Goal: Task Accomplishment & Management: Manage account settings

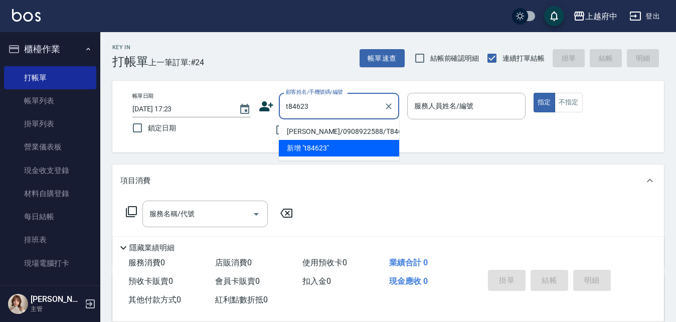
type input "[PERSON_NAME]/0908922588/T84623"
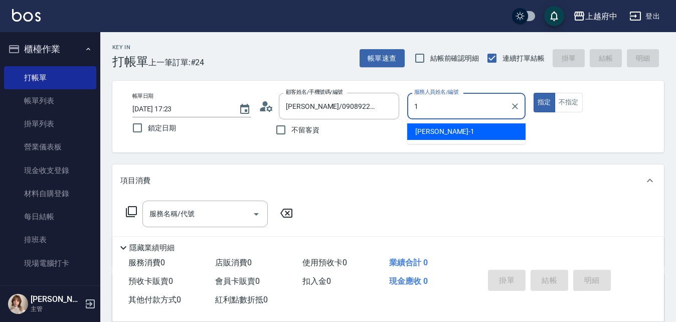
type input "[PERSON_NAME] -1"
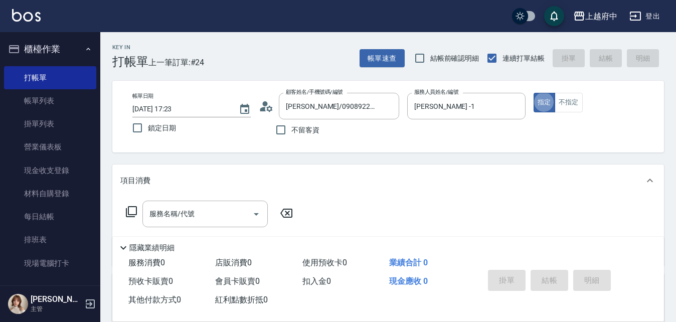
type button "true"
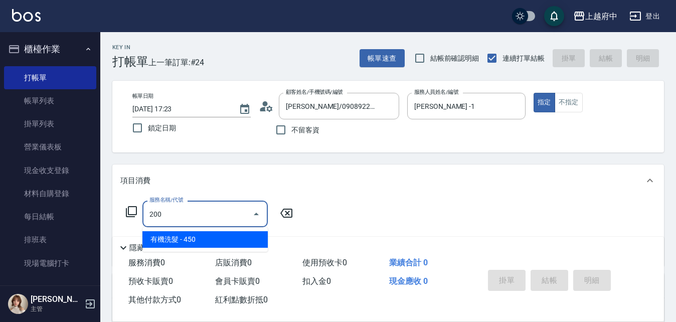
type input "有機洗髮(200)"
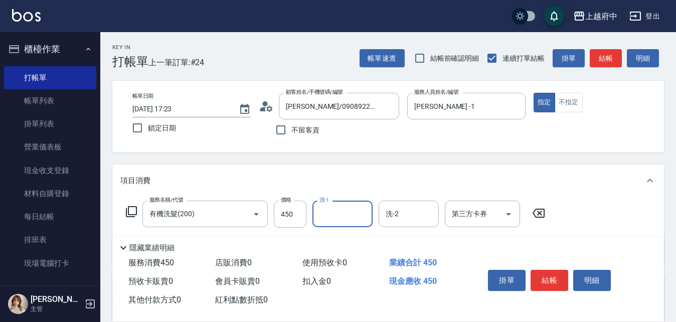
type input "1"
type input "[PERSON_NAME]-31"
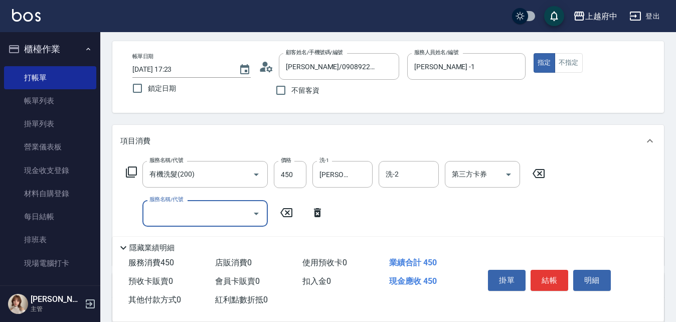
scroll to position [100, 0]
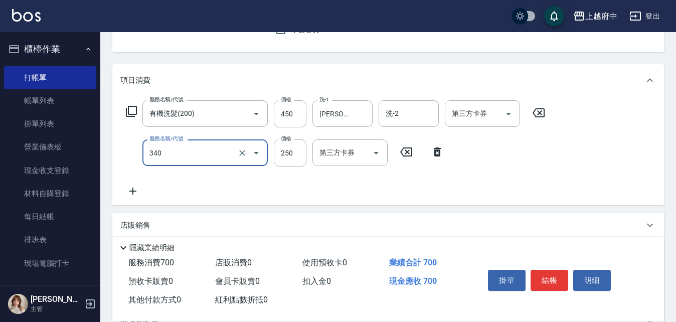
type input "剪髮(340)"
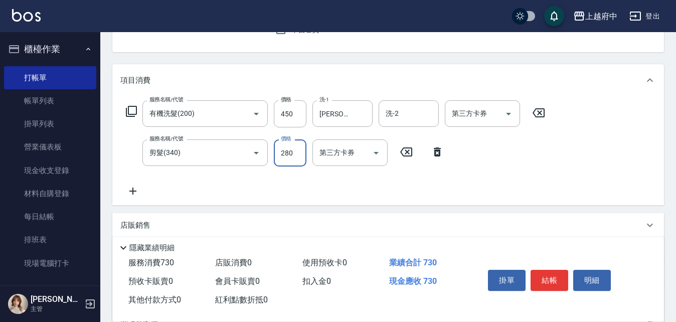
type input "280"
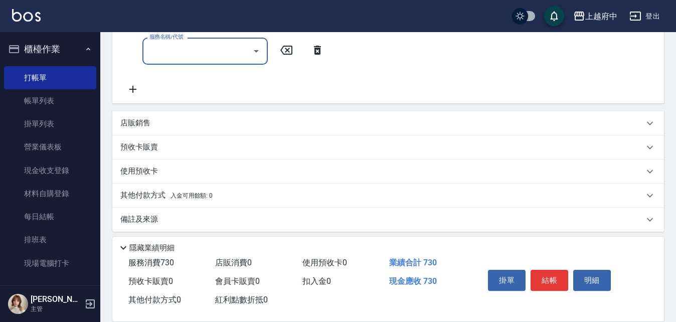
scroll to position [247, 0]
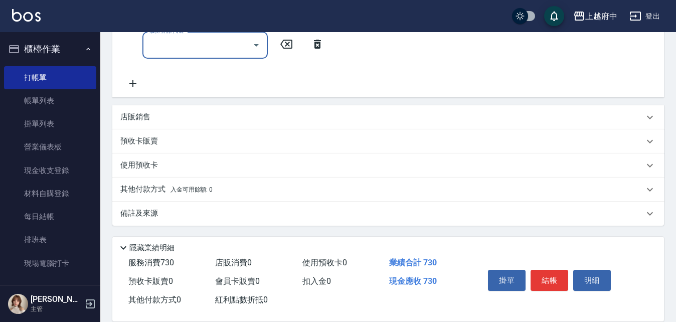
click at [165, 116] on div "店販銷售" at bounding box center [381, 117] width 523 height 11
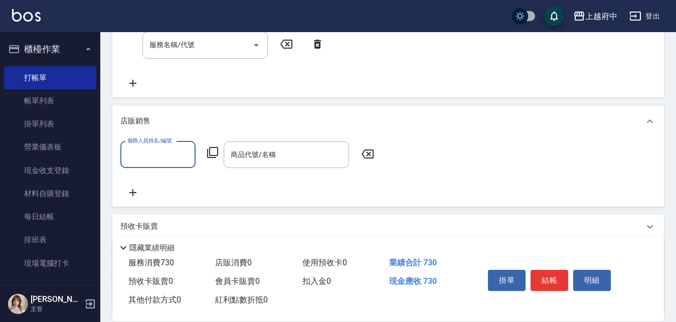
scroll to position [0, 0]
type input "[PERSON_NAME] -1"
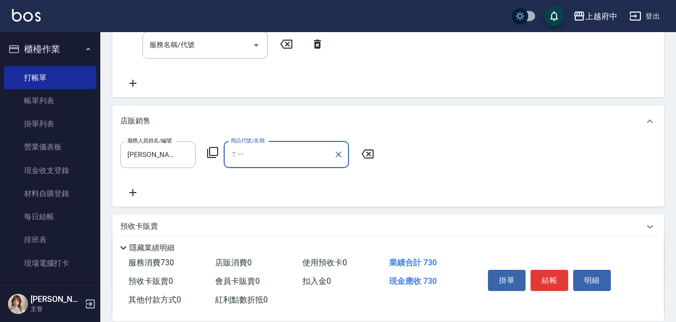
type input "洗"
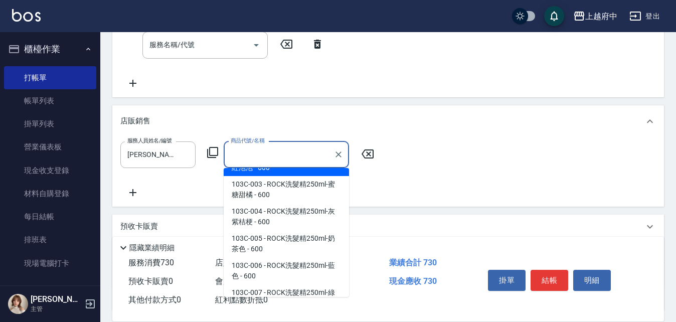
scroll to position [4, 0]
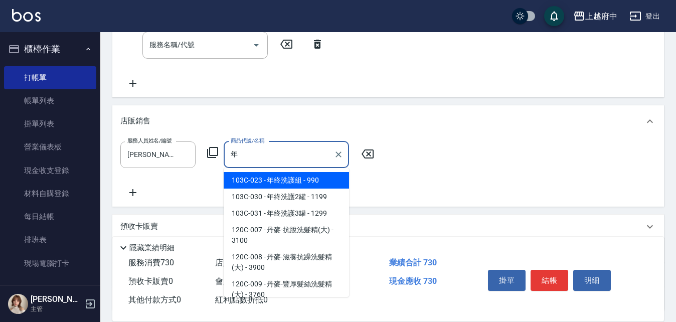
click at [303, 179] on span "103C-023 - 年終洗護組 - 990" at bounding box center [286, 180] width 125 height 17
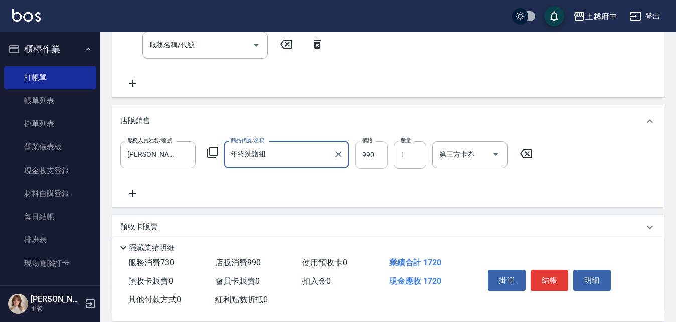
type input "年終洗護組"
click at [377, 154] on input "990" at bounding box center [371, 154] width 33 height 27
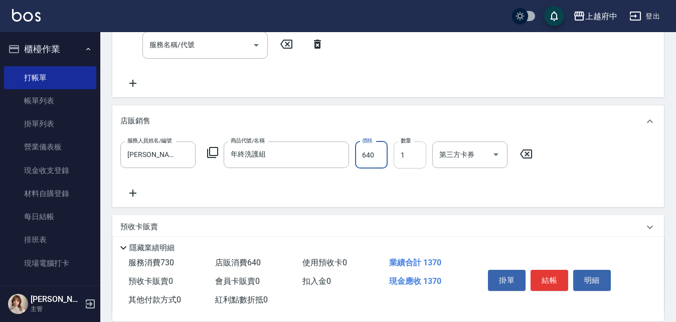
type input "640"
click at [403, 153] on input "1" at bounding box center [409, 154] width 33 height 27
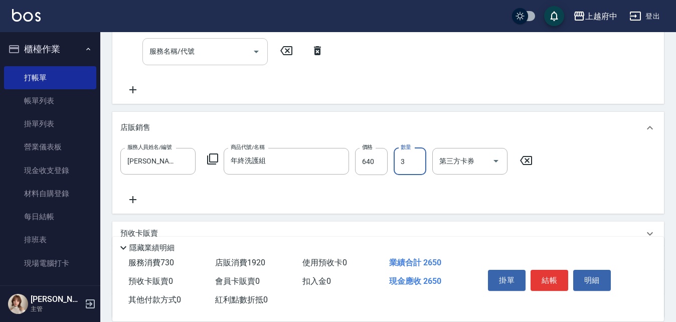
scroll to position [147, 0]
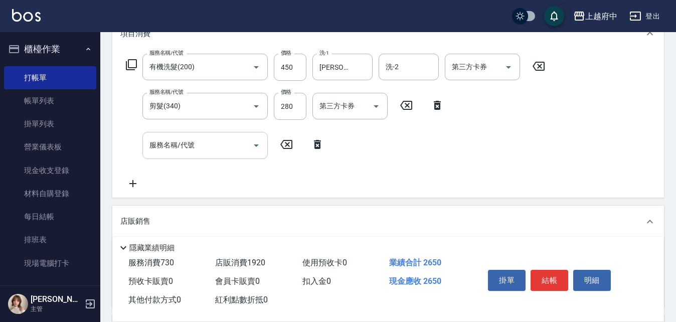
type input "3"
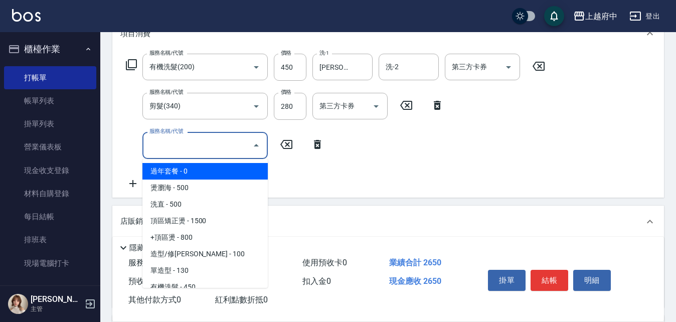
click at [216, 152] on input "服務名稱/代號" at bounding box center [197, 145] width 101 height 18
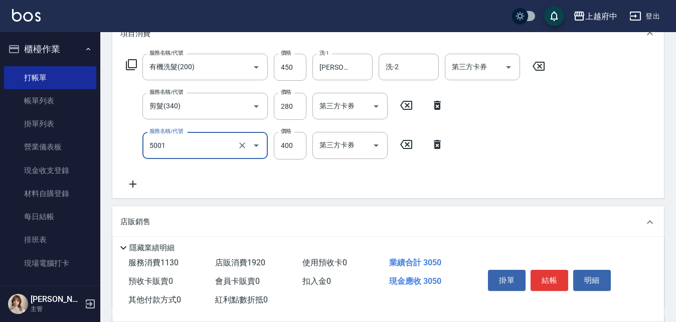
type input "側邊壓貼(5001)"
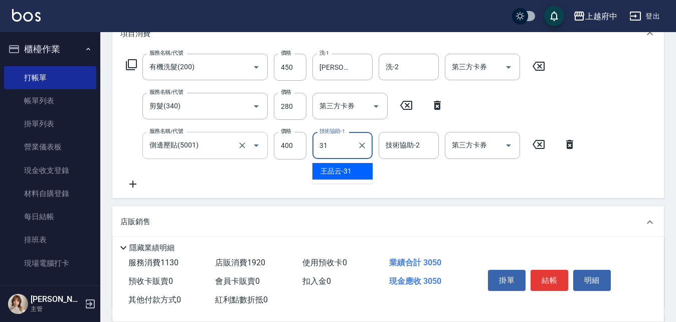
type input "[PERSON_NAME]-31"
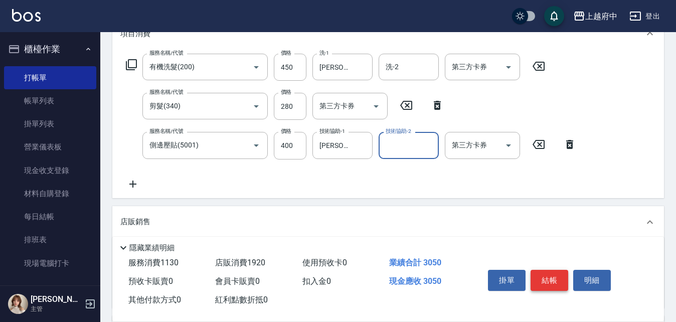
click at [546, 272] on button "結帳" at bounding box center [549, 280] width 38 height 21
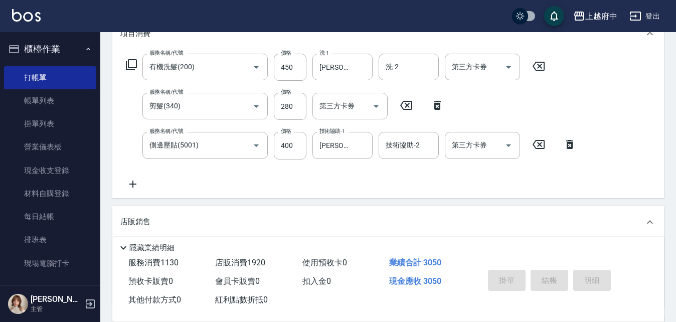
type input "[DATE] 19:05"
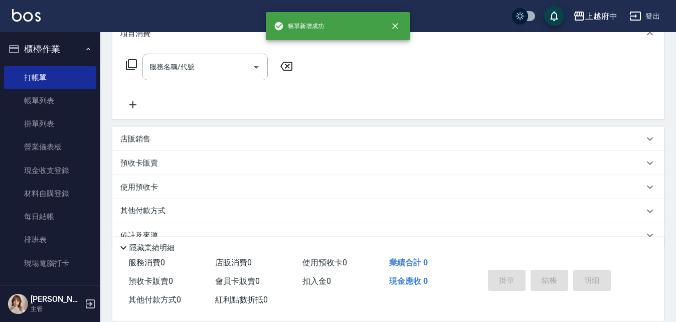
scroll to position [0, 0]
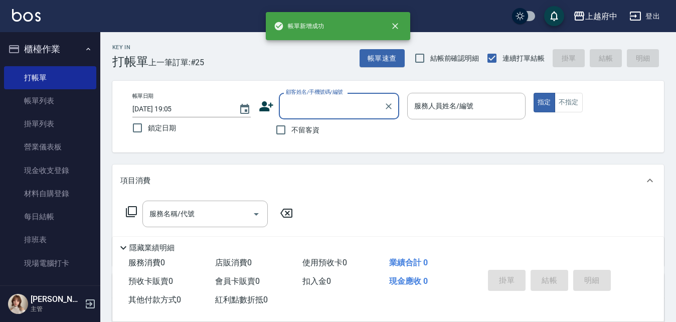
type input "y"
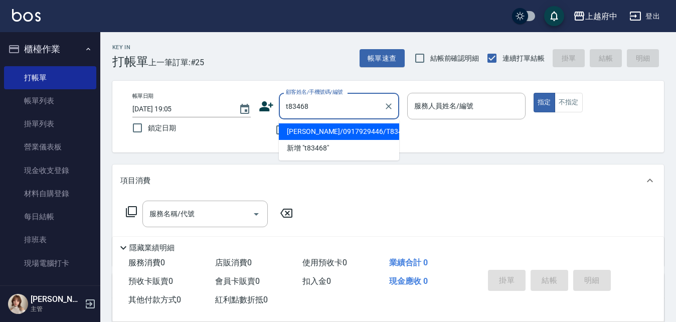
click at [334, 125] on li "[PERSON_NAME]/0917929446/T83468" at bounding box center [339, 131] width 120 height 17
type input "[PERSON_NAME]/0917929446/T83468"
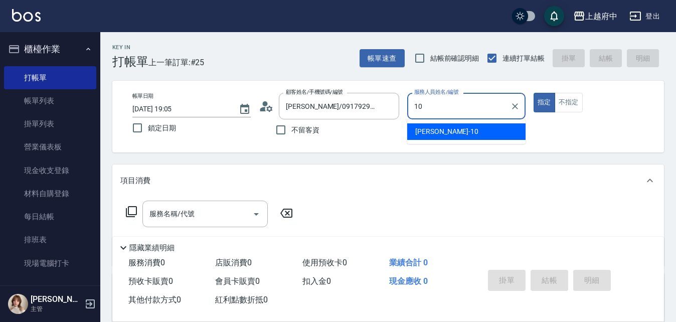
type input "[PERSON_NAME]-10"
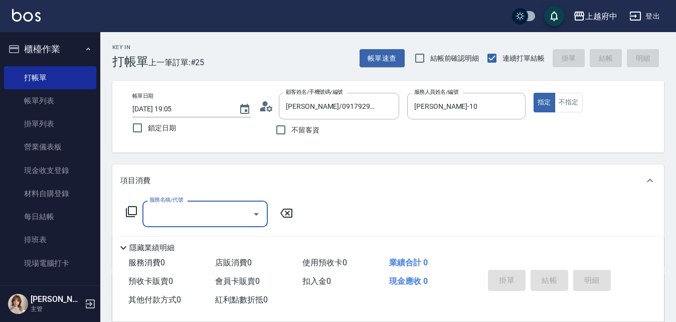
type input "2"
type input "9"
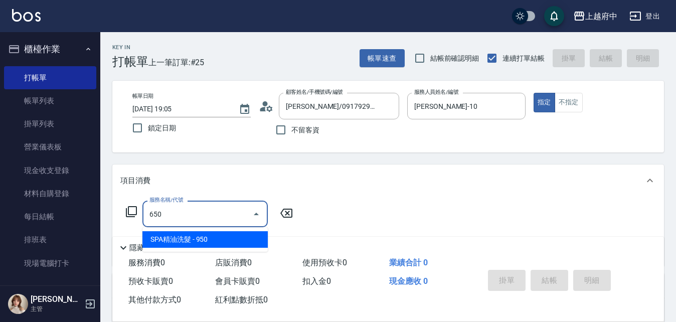
type input "SPA精油洗髮(650)"
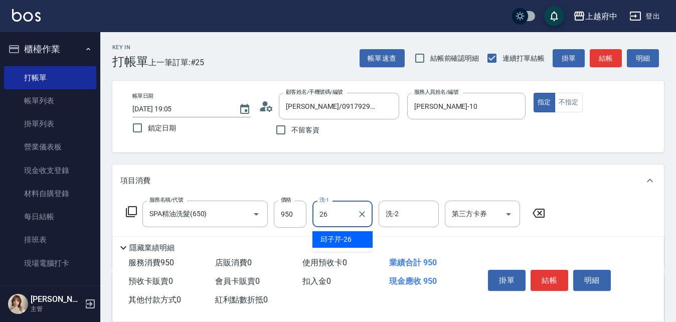
type input "[PERSON_NAME]-26"
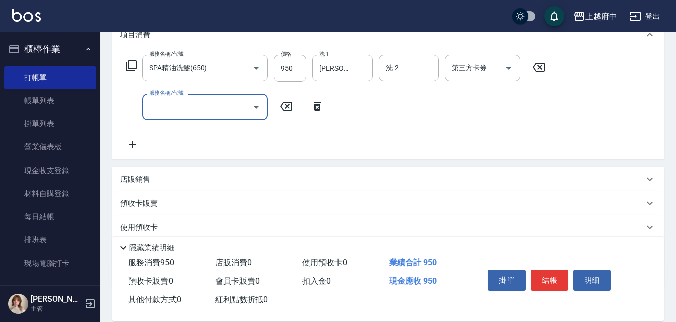
scroll to position [150, 0]
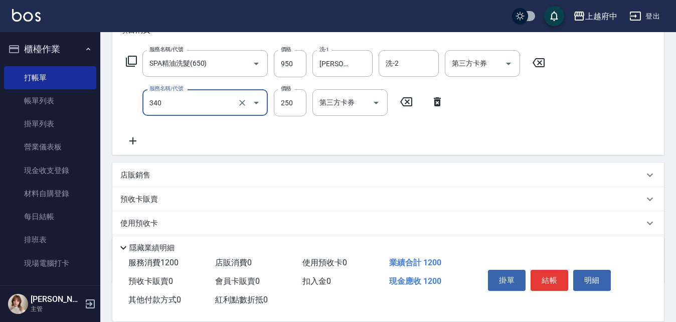
type input "剪髮(340)"
type input "430"
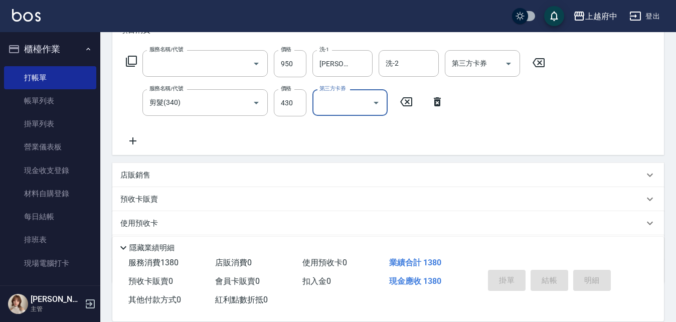
scroll to position [0, 0]
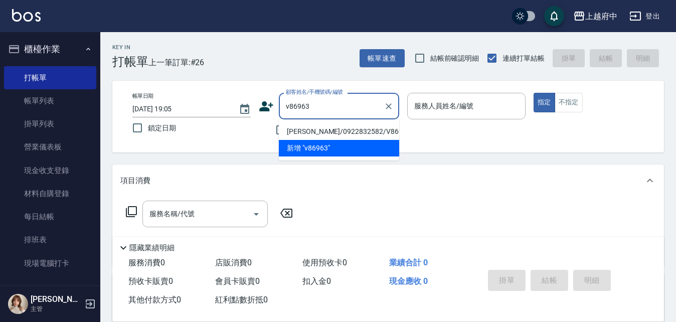
click at [340, 130] on li "[PERSON_NAME]/0922832582/V86963" at bounding box center [339, 131] width 120 height 17
type input "[PERSON_NAME]/0922832582/V86963"
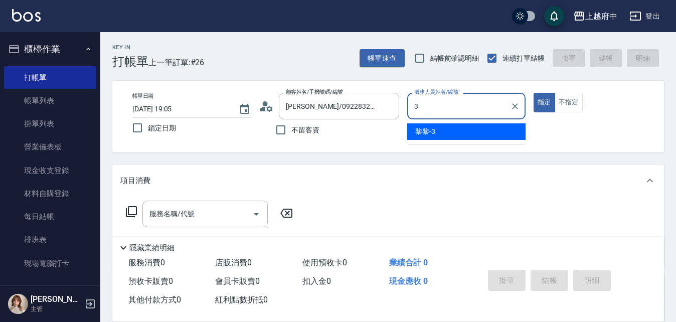
type input "黎黎-3"
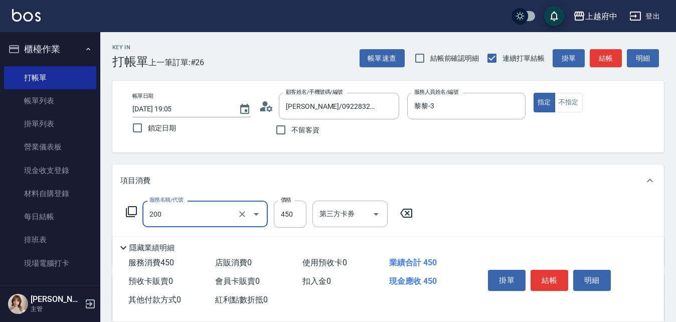
type input "有機洗髮(200)"
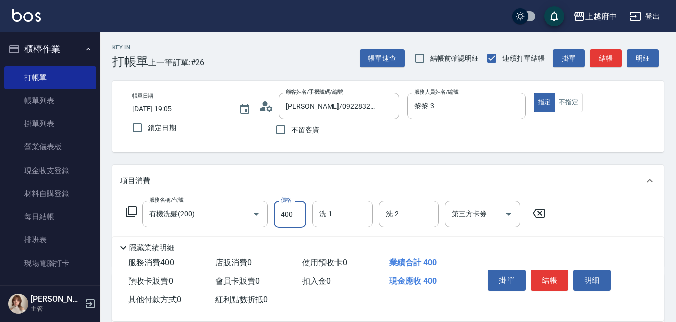
type input "400"
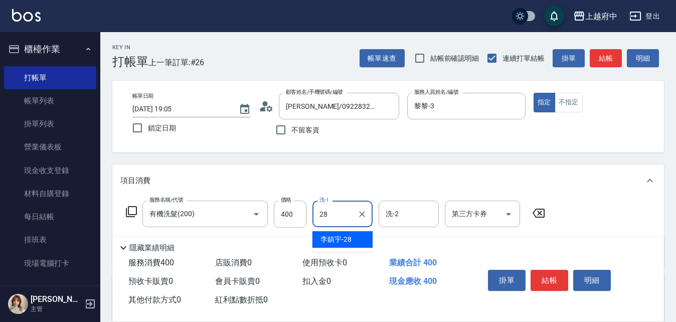
type input "[PERSON_NAME]-28"
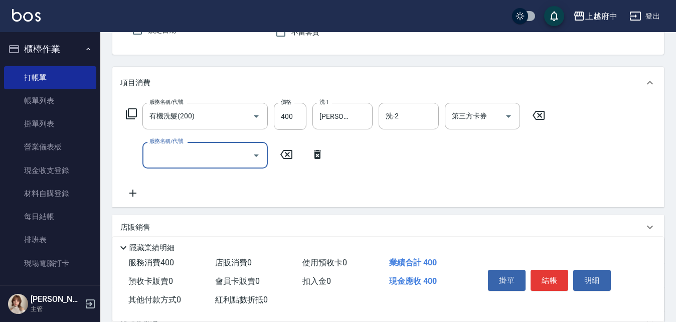
scroll to position [100, 0]
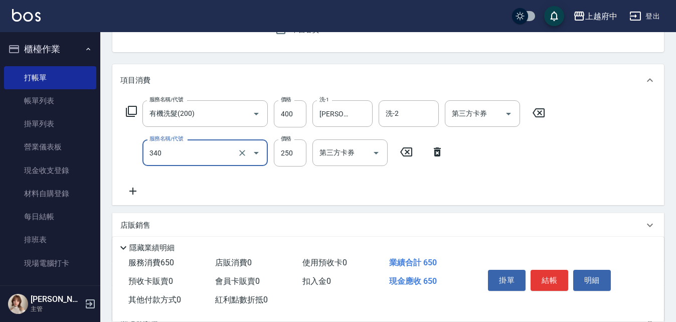
type input "剪髮(340)"
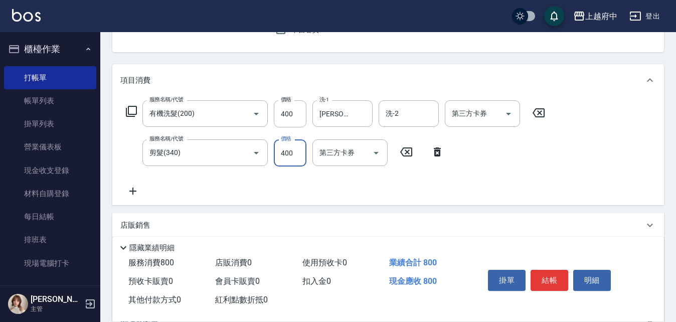
type input "400"
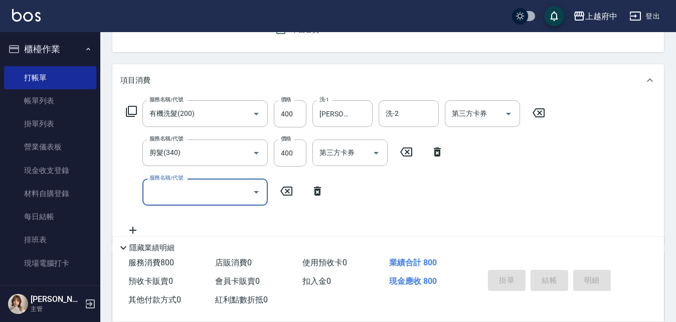
type input "[DATE] 19:06"
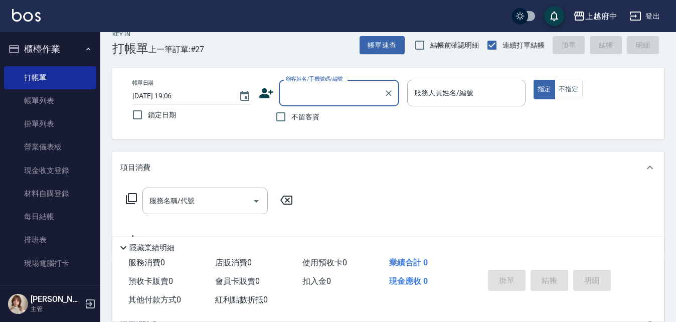
scroll to position [0, 0]
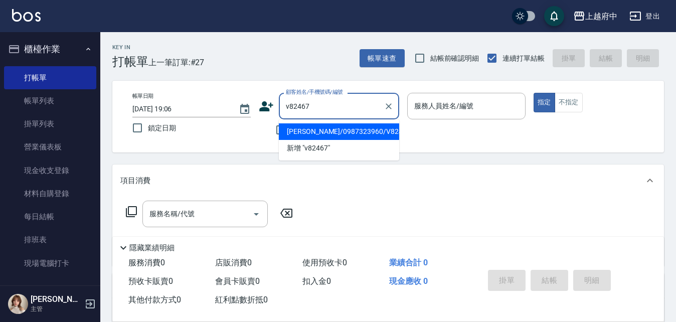
click at [360, 129] on li "[PERSON_NAME]/0987323960/V82467" at bounding box center [339, 131] width 120 height 17
type input "[PERSON_NAME]/0987323960/V82467"
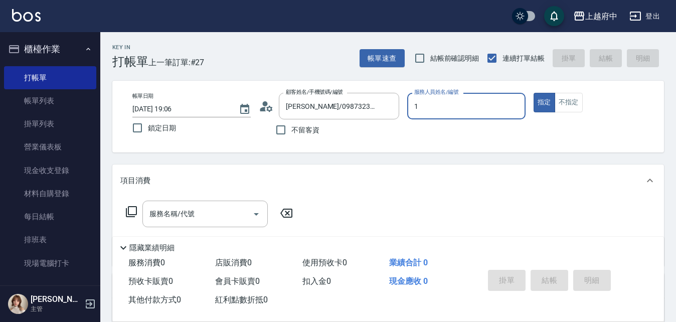
type input "[PERSON_NAME] -1"
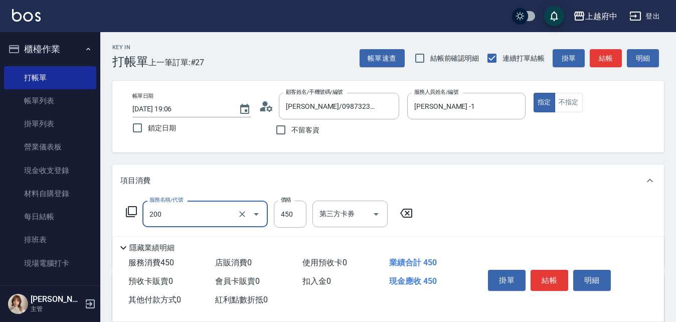
type input "有機洗髮(200)"
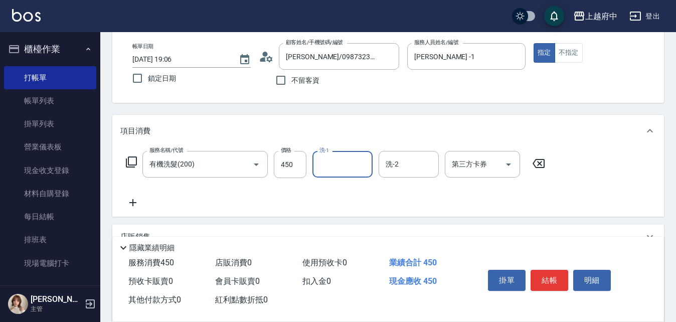
scroll to position [50, 0]
type input "[PERSON_NAME]-31"
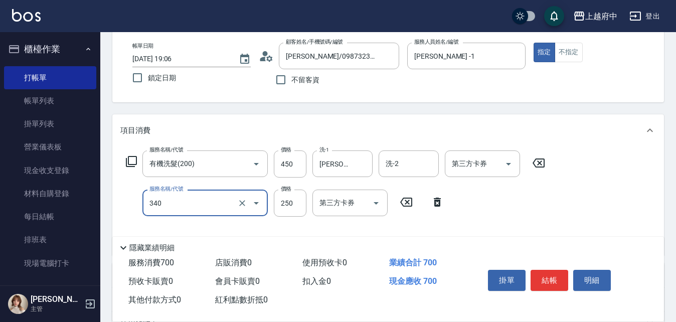
type input "剪髮(340)"
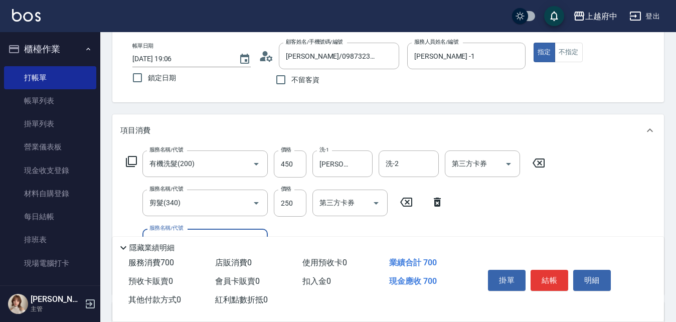
scroll to position [100, 0]
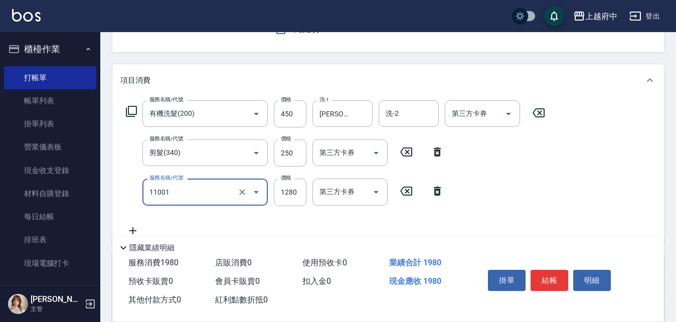
type input "燙髮S(11001)"
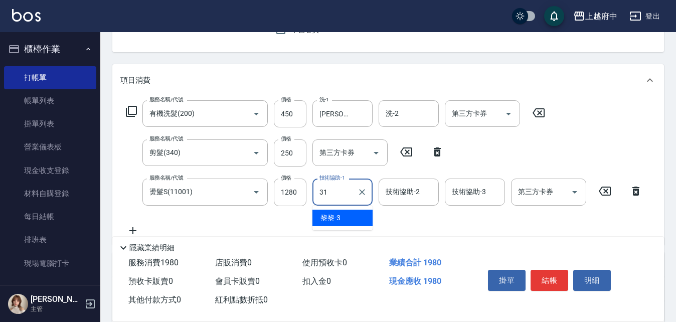
type input "[PERSON_NAME]-31"
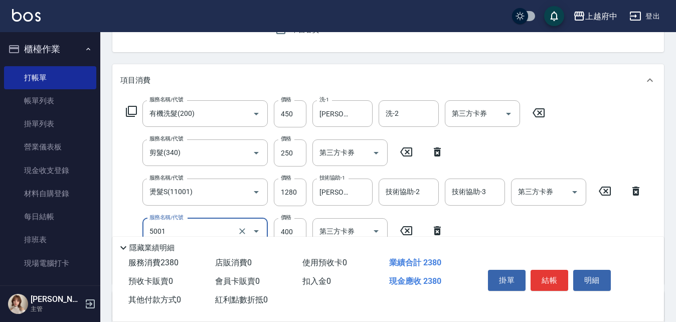
type input "側邊壓貼(5001)"
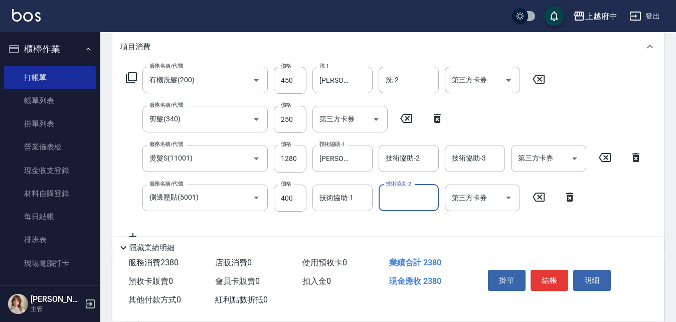
scroll to position [251, 0]
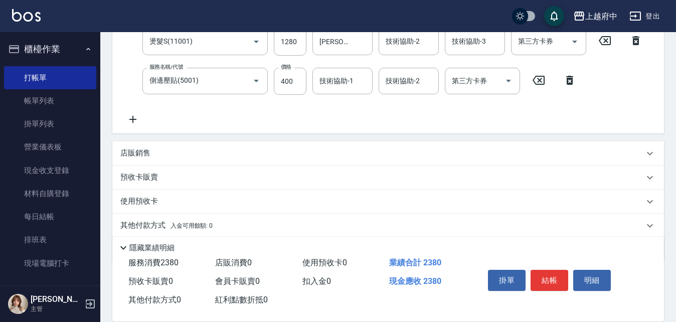
click at [349, 62] on div "服務名稱/代號 有機洗髮(200) 服務名稱/代號 價格 450 價格 洗-1 [PERSON_NAME]-31 洗-1 洗-2 洗-2 第三方卡券 第三方卡…" at bounding box center [384, 37] width 528 height 175
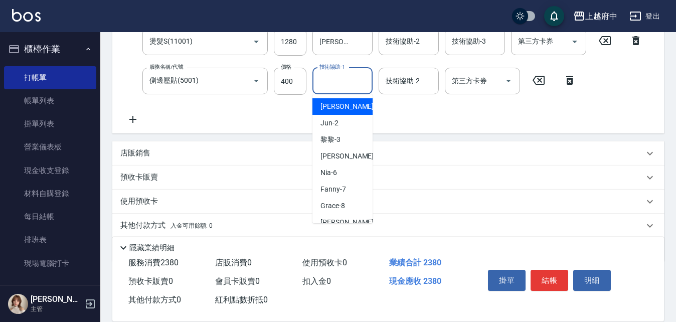
click at [343, 74] on div "技術協助-1 技術協助-1" at bounding box center [342, 81] width 60 height 27
type input "[PERSON_NAME]-31"
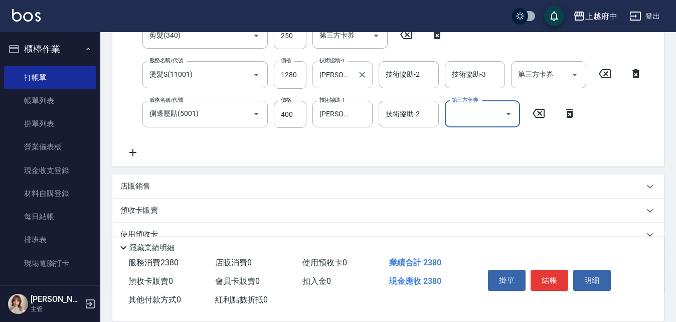
scroll to position [200, 0]
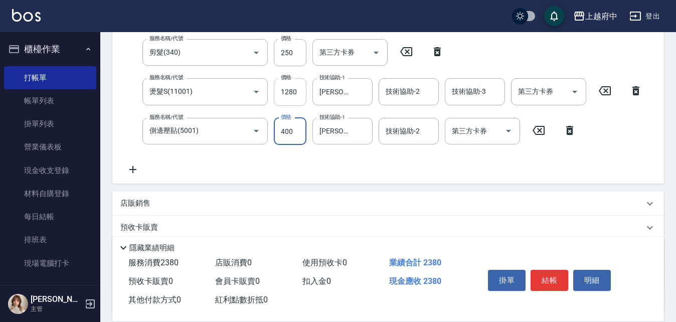
click at [301, 97] on input "1280" at bounding box center [290, 91] width 33 height 27
type input "1770"
click at [551, 276] on button "結帳" at bounding box center [549, 280] width 38 height 21
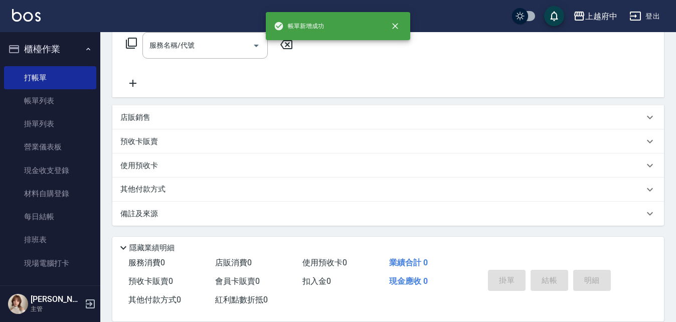
scroll to position [0, 0]
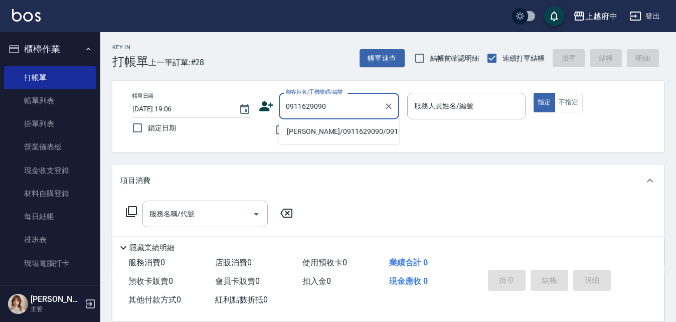
click at [337, 137] on li "[PERSON_NAME]/0911629090/0911629090" at bounding box center [339, 131] width 120 height 17
type input "[PERSON_NAME]/0911629090/0911629090"
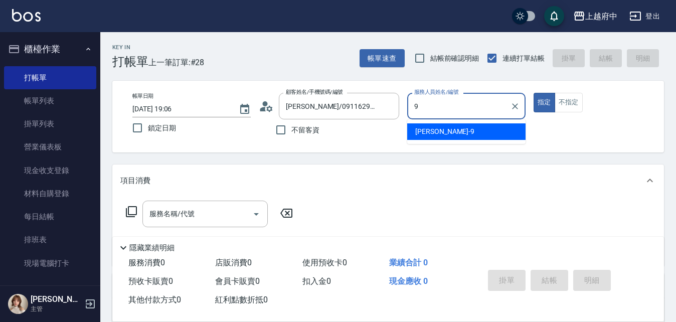
type input "[PERSON_NAME]-9"
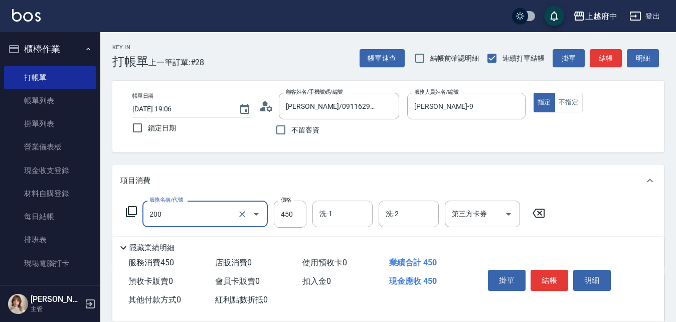
type input "有機洗髮(200)"
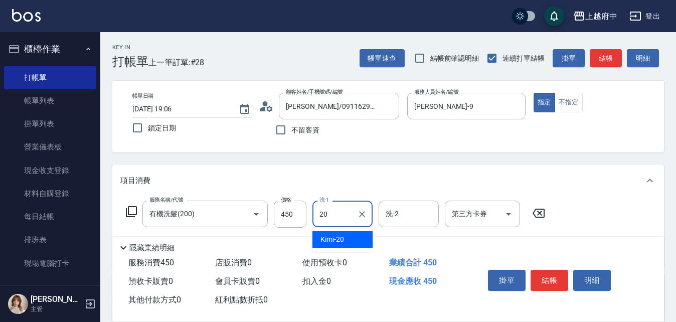
type input "Kimi-20"
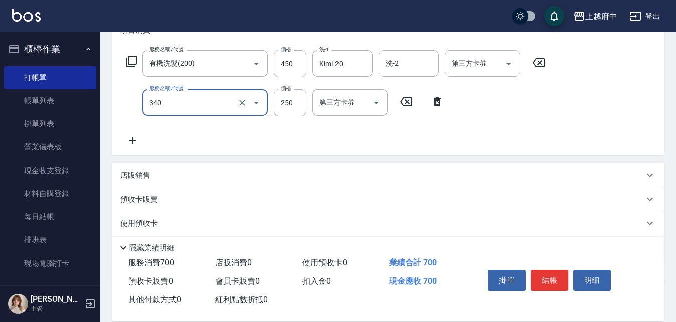
type input "剪髮(340)"
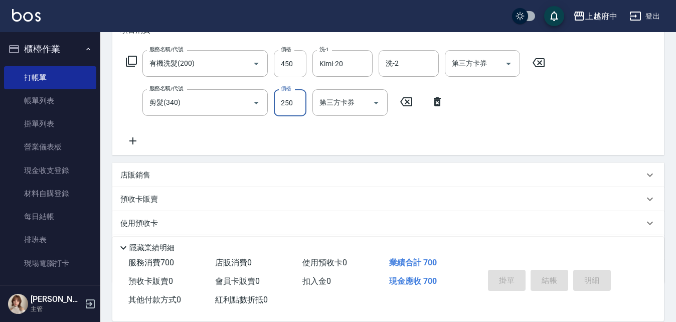
type input "[DATE] 19:07"
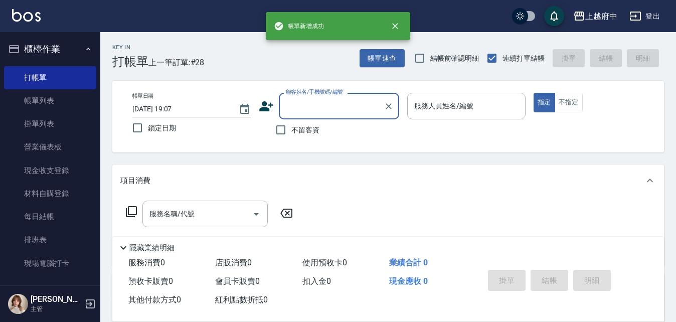
scroll to position [0, 0]
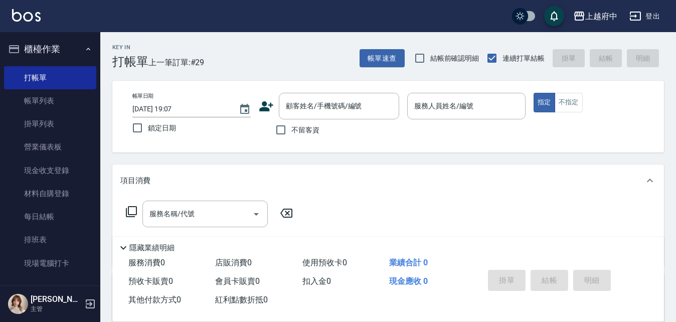
click at [305, 133] on span "不留客資" at bounding box center [305, 130] width 28 height 11
click at [291, 133] on input "不留客資" at bounding box center [280, 129] width 21 height 21
checkbox input "true"
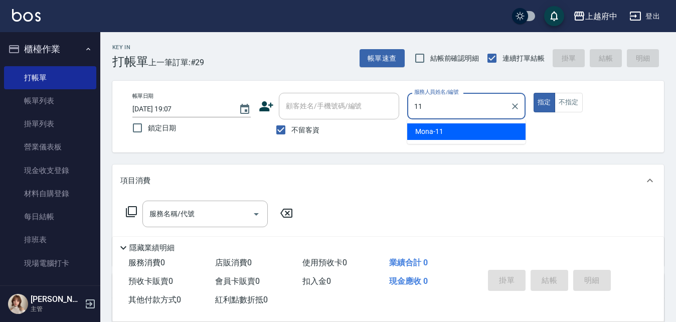
type input "Mona-11"
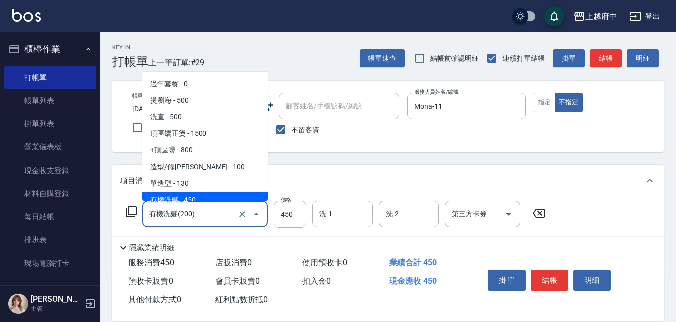
click at [232, 216] on input "有機洗髮(200)" at bounding box center [191, 214] width 88 height 18
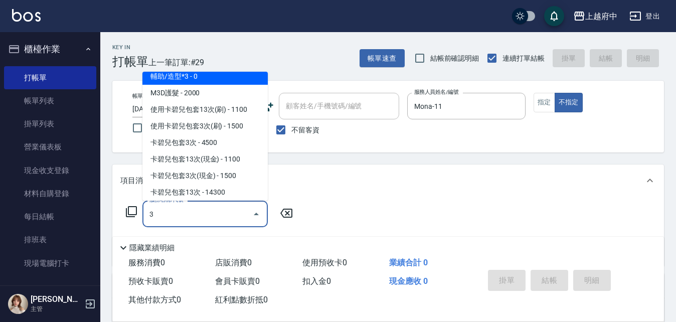
scroll to position [4, 0]
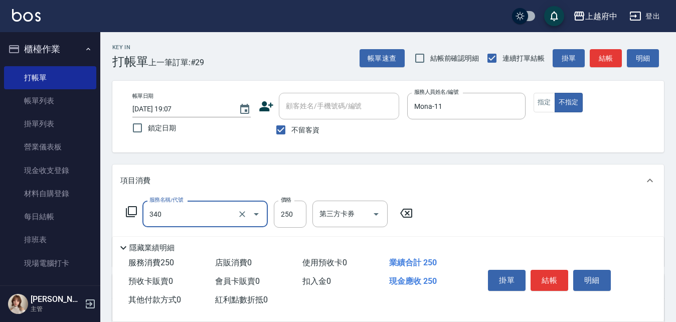
type input "剪髮(340)"
type input "450"
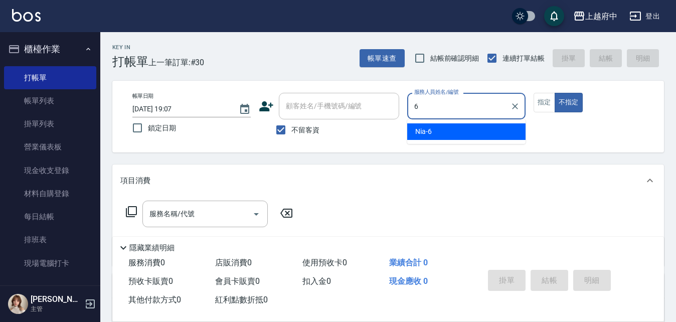
type input "Nia-6"
type button "false"
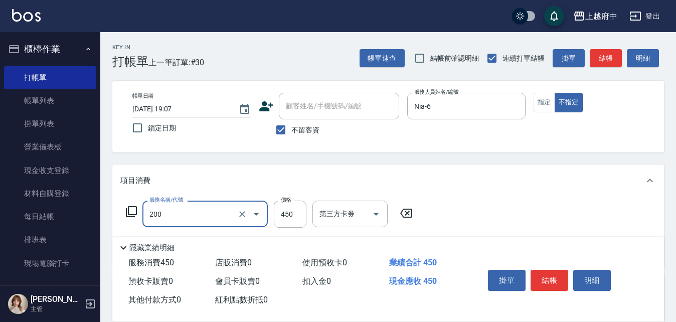
type input "有機洗髮(200)"
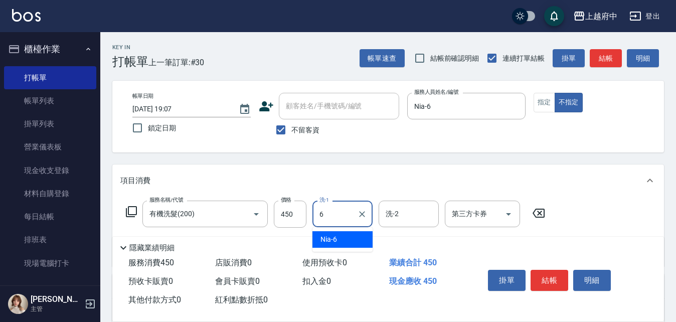
type input "Nia-6"
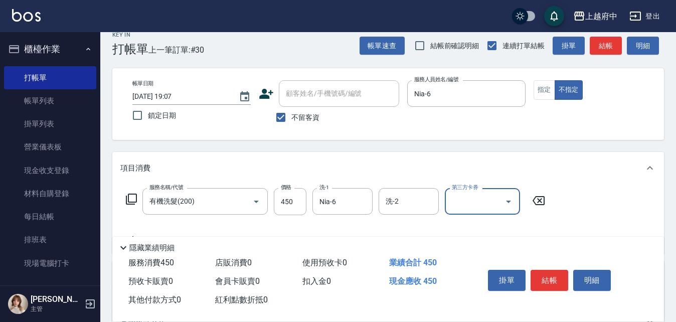
scroll to position [50, 0]
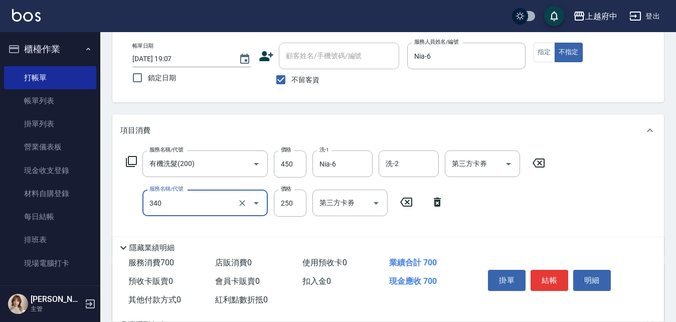
type input "剪髮(340)"
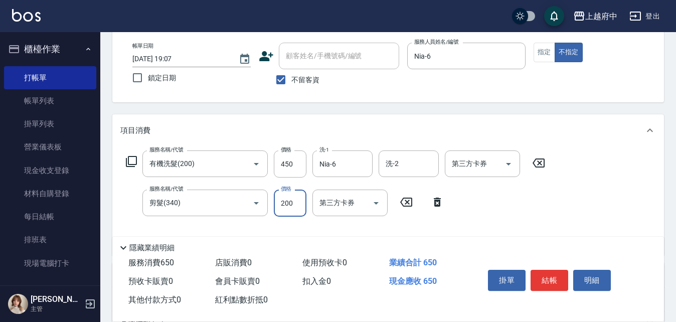
type input "200"
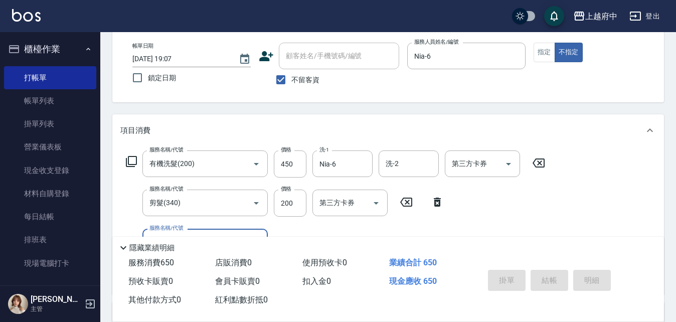
type input "[DATE] 19:08"
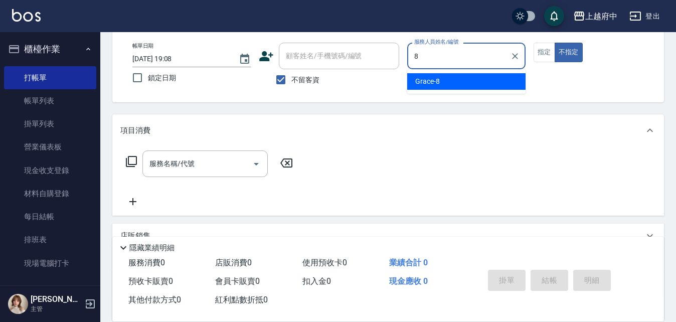
type input "Grace-8"
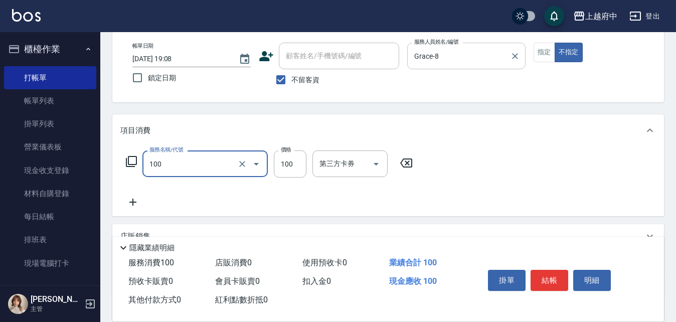
type input "造型/修[PERSON_NAME](100)"
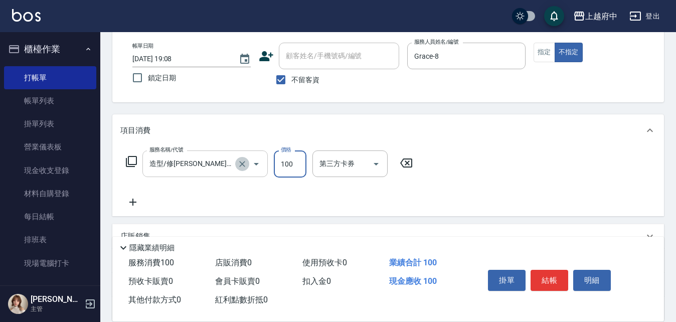
click at [237, 168] on icon "Clear" at bounding box center [242, 164] width 10 height 10
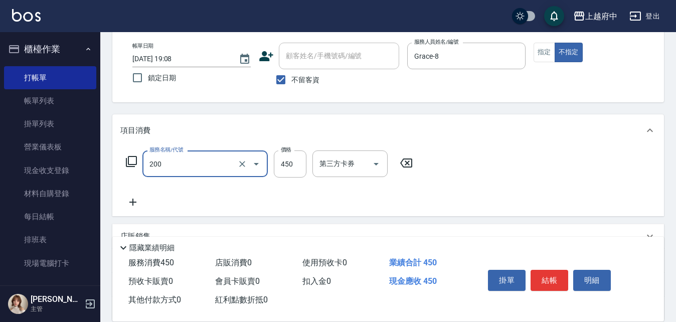
type input "有機洗髮(200)"
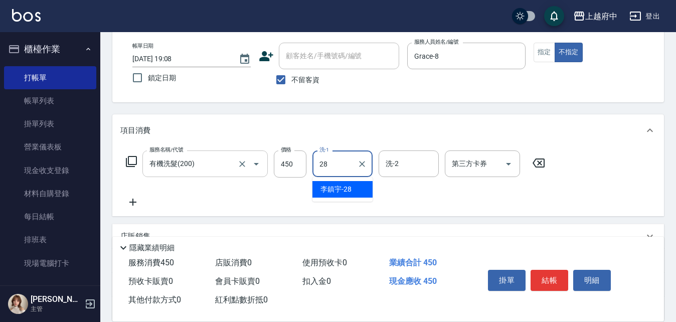
type input "[PERSON_NAME]-28"
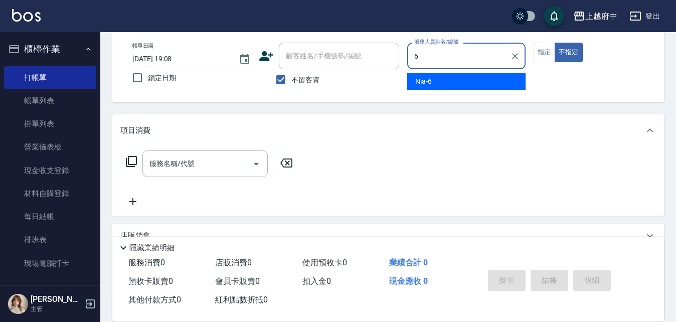
type input "Nia-6"
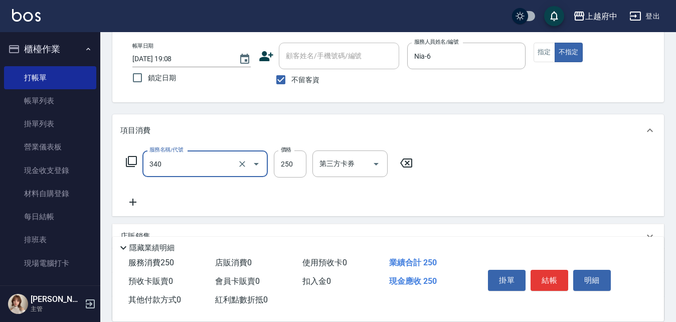
type input "剪髮(340)"
type input "450"
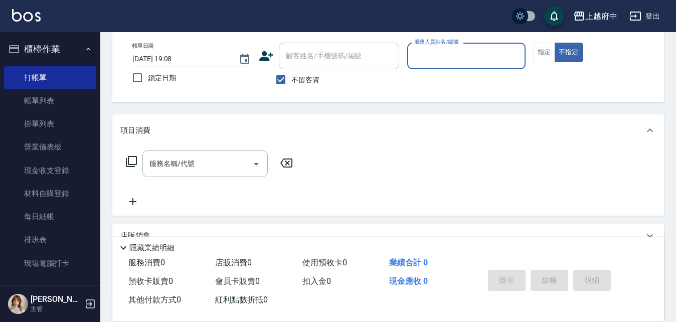
type input "2"
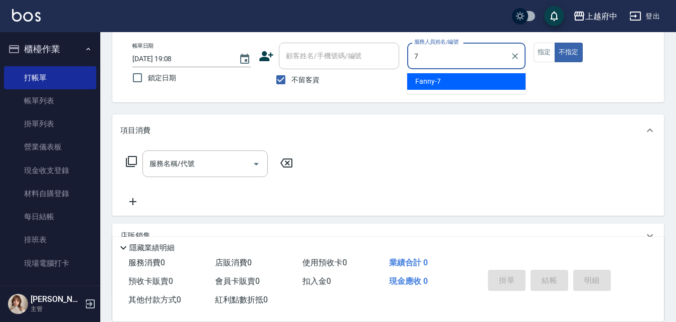
type input "Fanny-7"
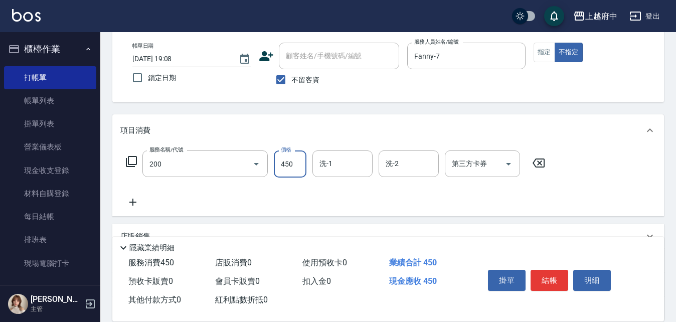
type input "有機洗髮(200)"
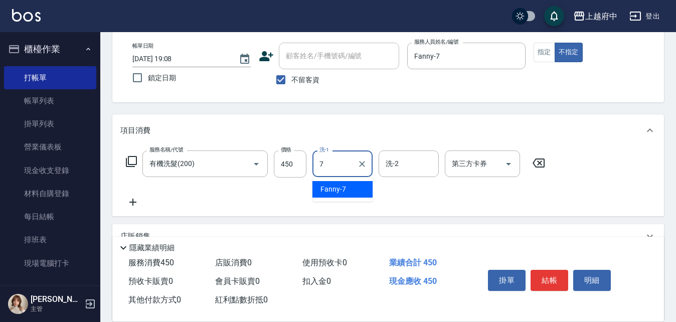
type input "Fanny-7"
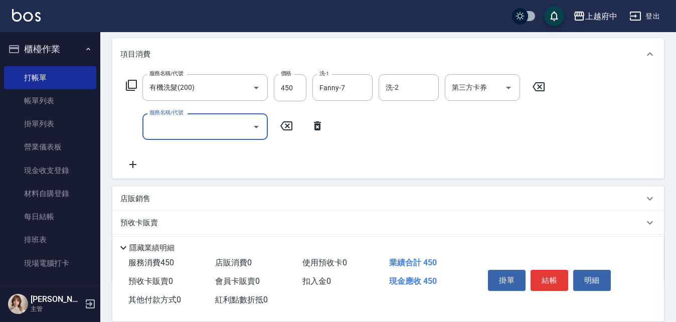
scroll to position [150, 0]
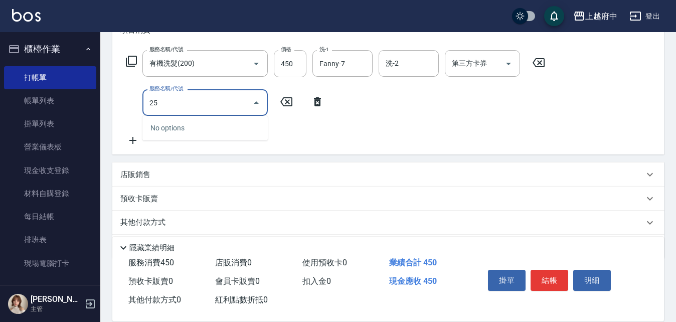
type input "2"
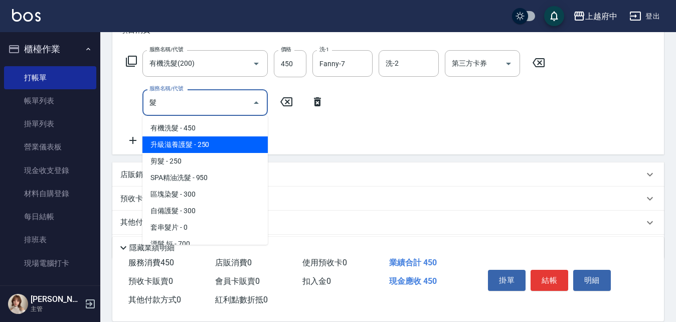
click at [236, 140] on span "升級滋養護髮 - 250" at bounding box center [204, 144] width 125 height 17
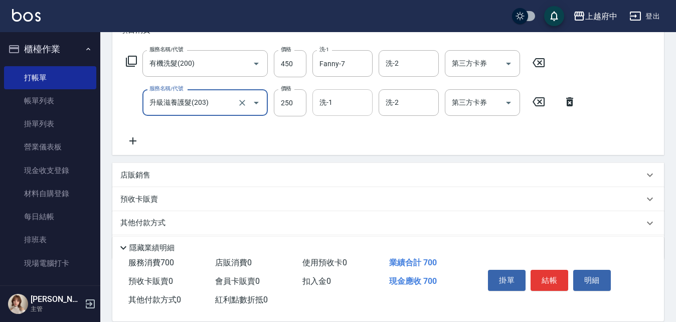
type input "升級滋養護髮(203)"
click at [349, 103] on input "洗-1" at bounding box center [342, 103] width 51 height 18
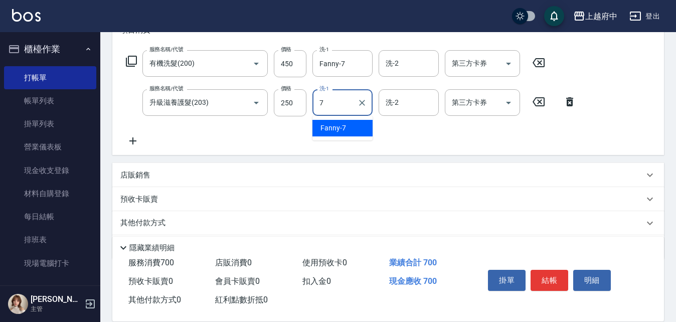
type input "Fanny-7"
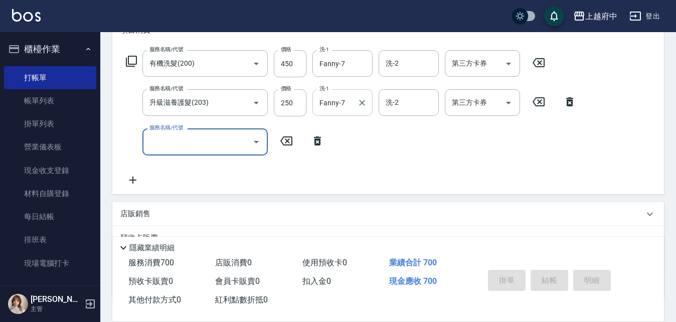
type input "[DATE] 19:09"
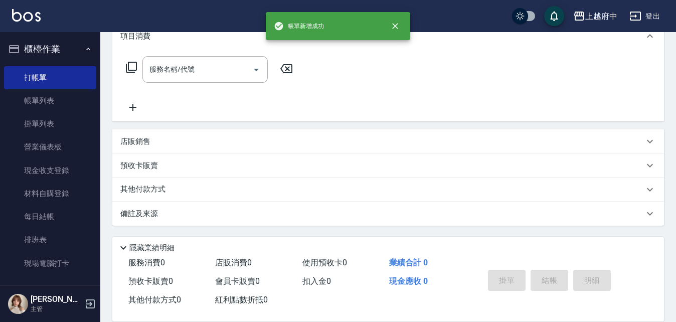
scroll to position [0, 0]
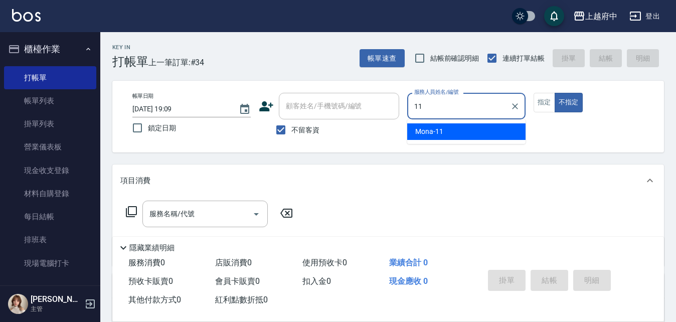
type input "Mona-11"
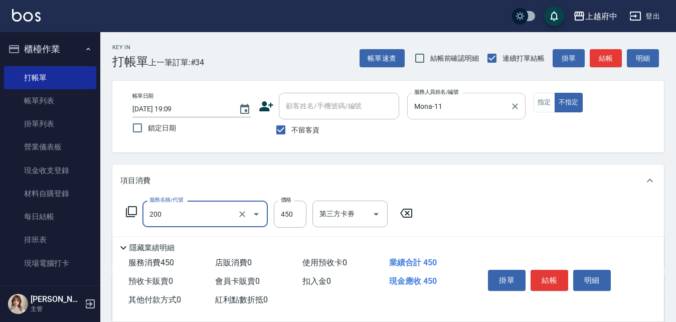
type input "有機洗髮(200)"
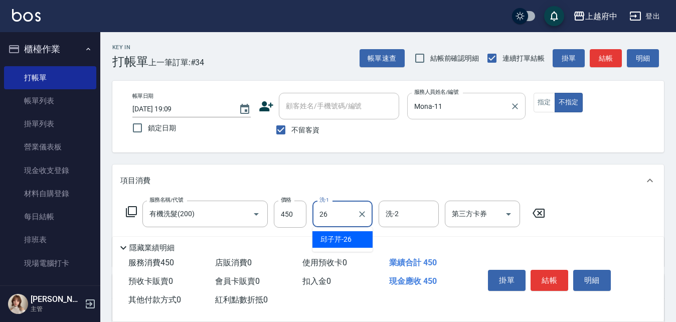
type input "[PERSON_NAME]-26"
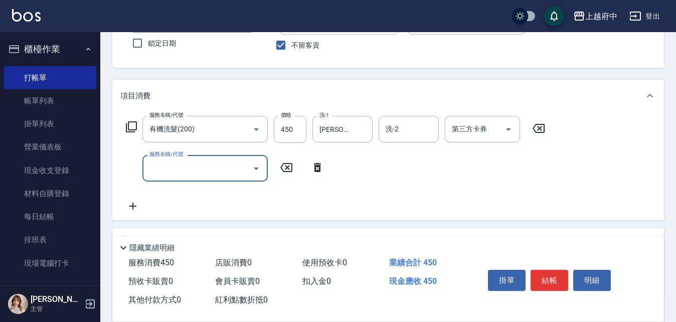
scroll to position [100, 0]
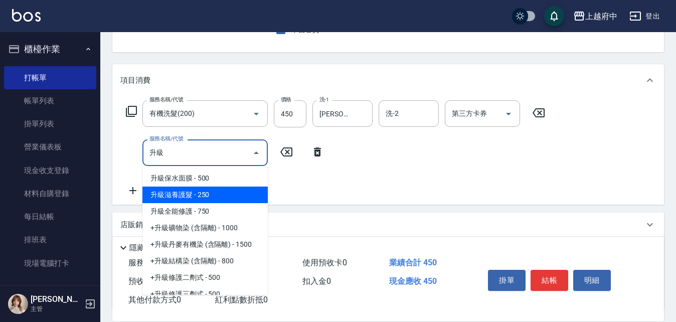
click at [231, 195] on span "升級滋養護髮 - 250" at bounding box center [204, 194] width 125 height 17
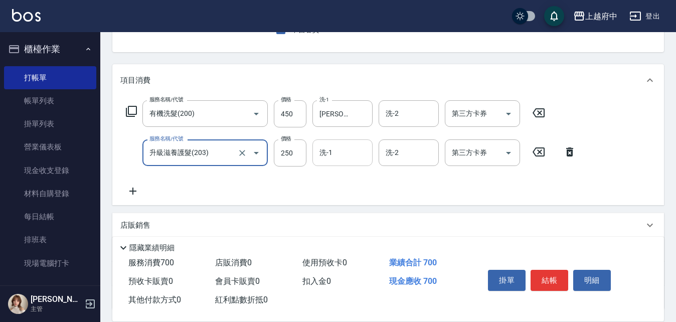
type input "升級滋養護髮(203)"
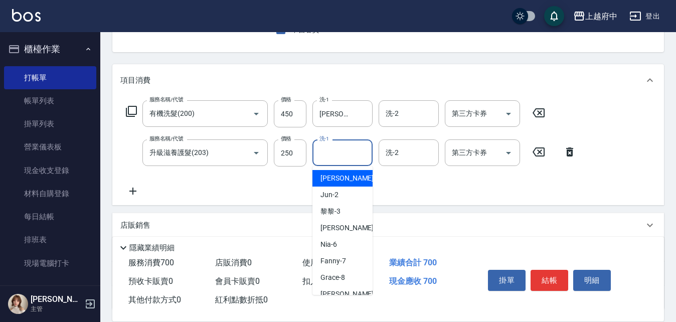
click at [350, 159] on input "洗-1" at bounding box center [342, 153] width 51 height 18
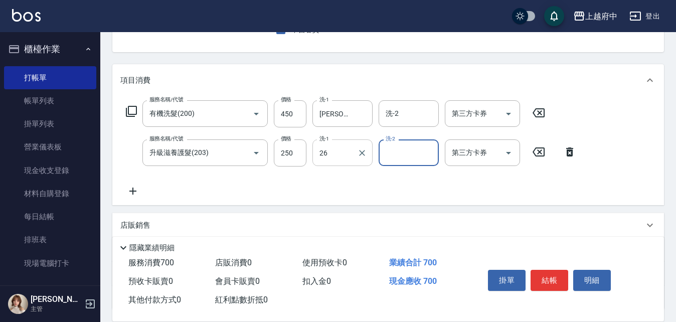
type input "[PERSON_NAME]-26"
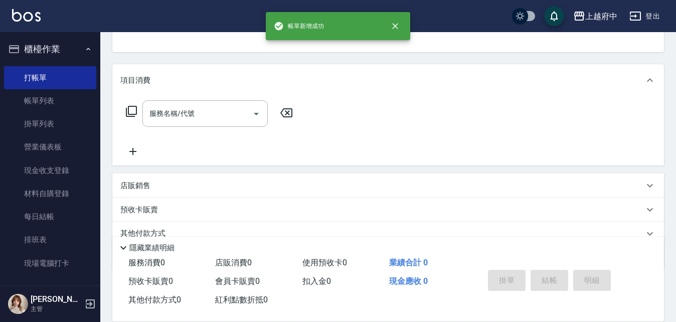
scroll to position [97, 0]
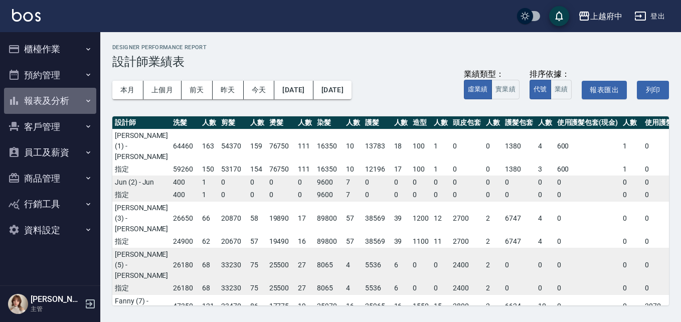
click at [76, 99] on button "報表及分析" at bounding box center [50, 101] width 92 height 26
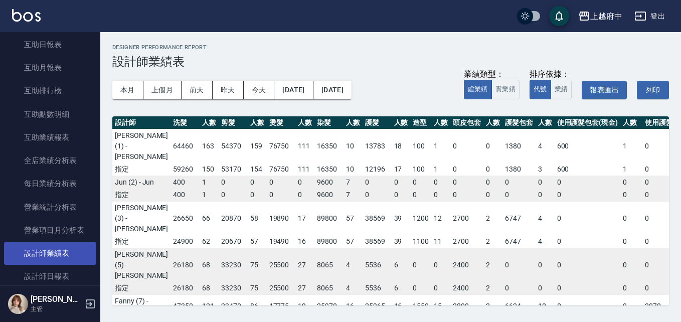
scroll to position [251, 0]
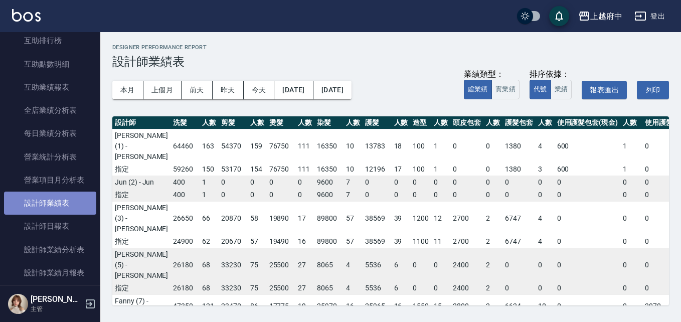
click at [55, 200] on link "設計師業績表" at bounding box center [50, 202] width 92 height 23
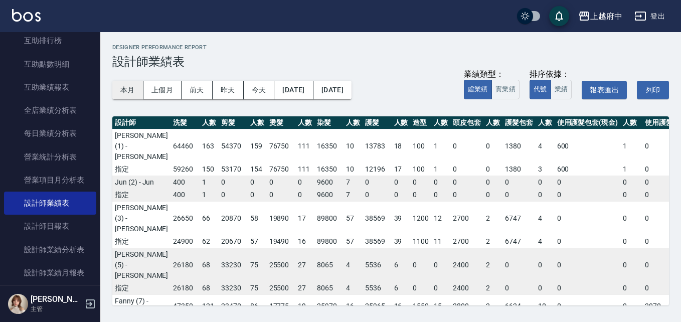
click at [126, 87] on button "本月" at bounding box center [127, 90] width 31 height 19
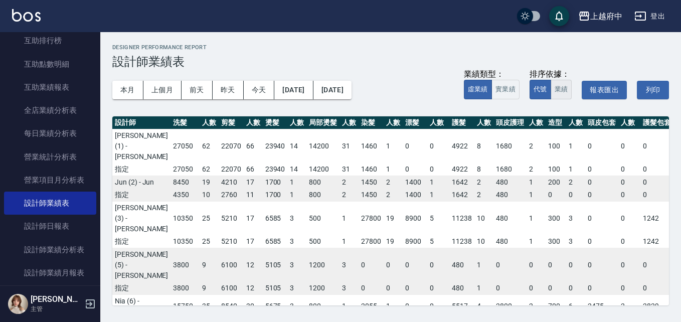
click at [560, 85] on button "業績" at bounding box center [561, 90] width 22 height 20
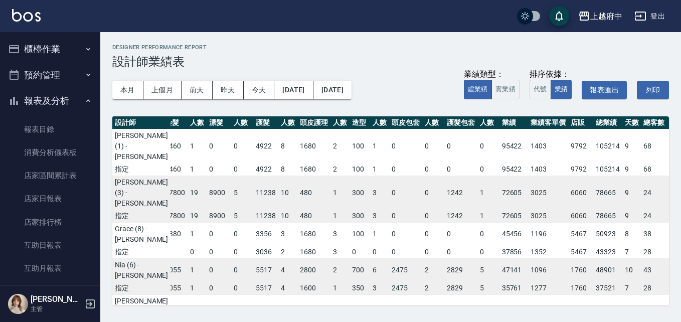
click at [84, 100] on icon "button" at bounding box center [88, 101] width 8 height 8
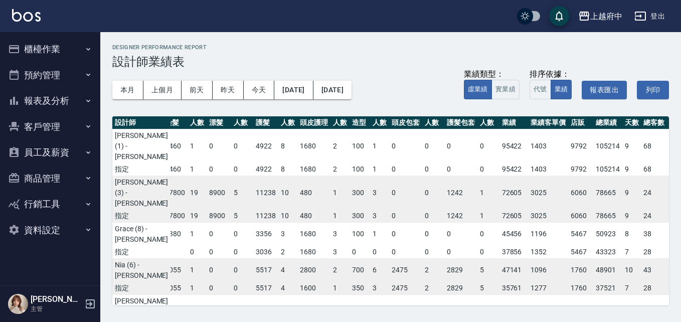
click at [78, 48] on button "櫃檯作業" at bounding box center [50, 49] width 92 height 26
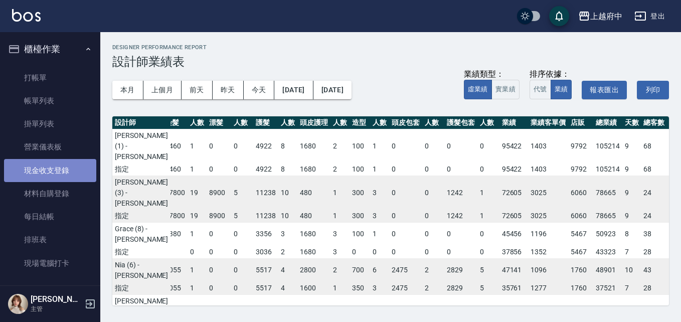
click at [63, 166] on link "現金收支登錄" at bounding box center [50, 170] width 92 height 23
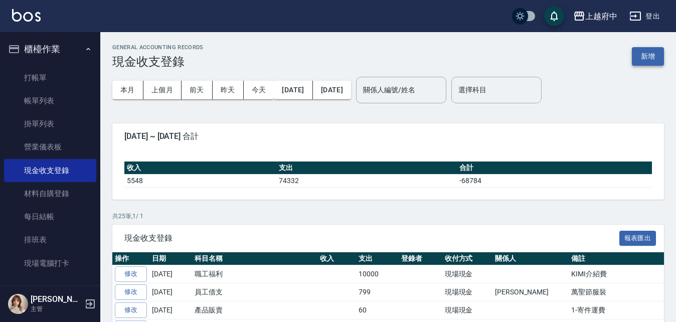
click at [644, 55] on button "新增" at bounding box center [647, 56] width 32 height 19
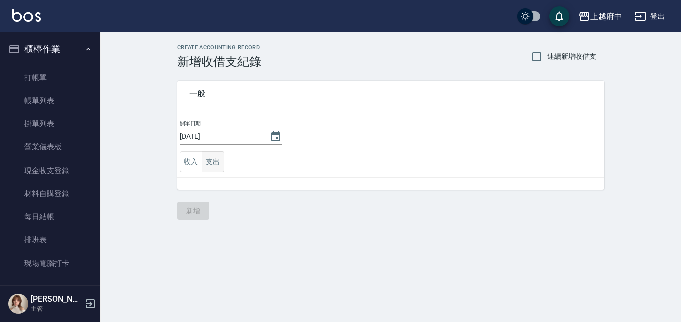
click at [213, 165] on button "支出" at bounding box center [212, 161] width 23 height 21
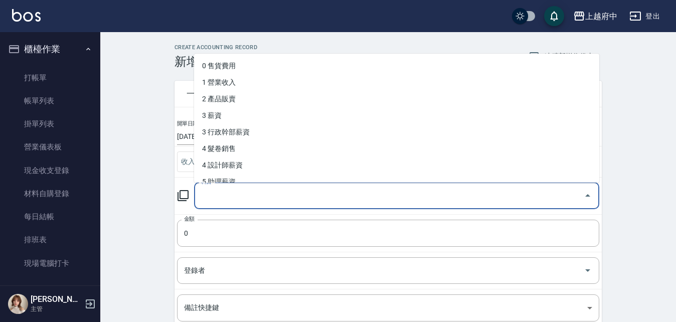
click at [238, 189] on input "科目" at bounding box center [388, 196] width 381 height 18
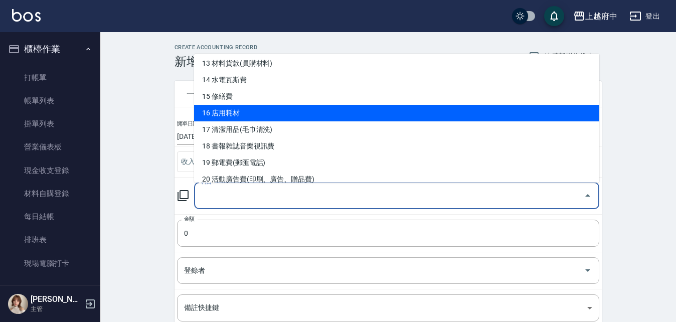
scroll to position [301, 0]
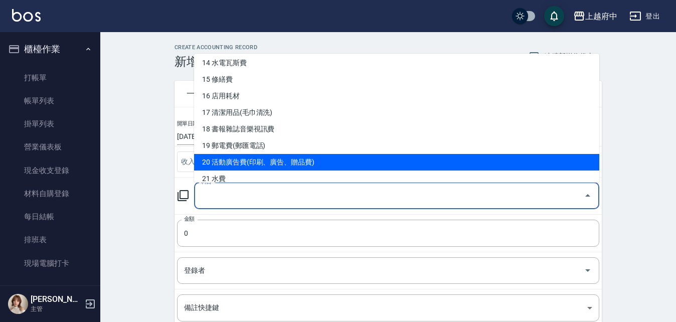
click at [275, 158] on li "20 活動廣告費(印刷、廣告、贈品費)" at bounding box center [396, 162] width 405 height 17
type input "20 活動廣告費(印刷、廣告、贈品費)"
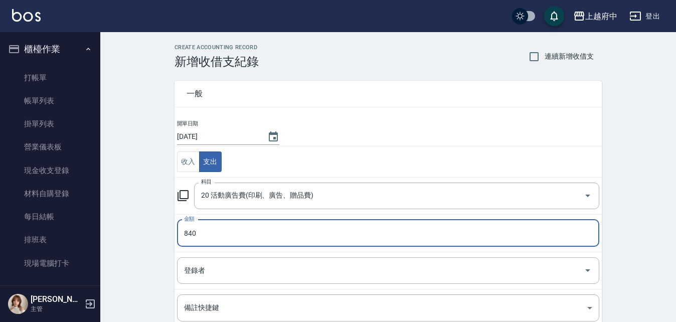
type input "840"
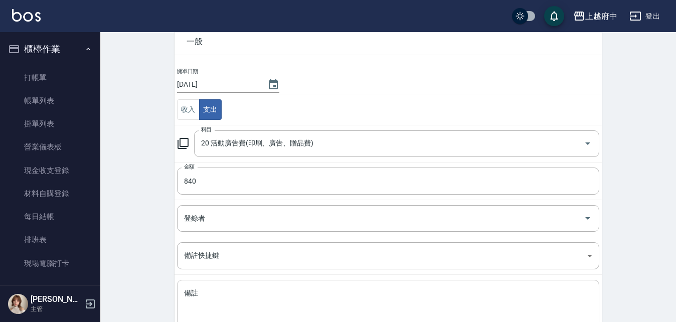
scroll to position [121, 0]
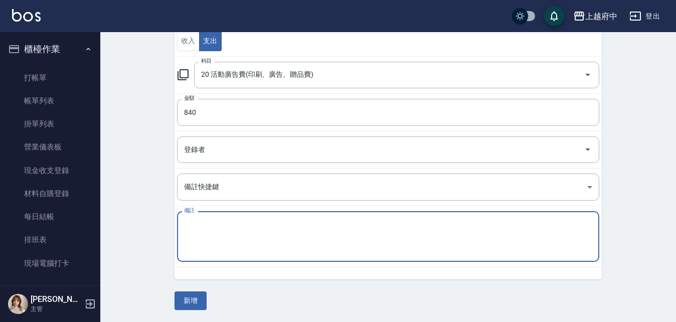
click at [264, 240] on textarea "備註" at bounding box center [388, 236] width 408 height 34
type textarea "line"
click at [197, 302] on button "新增" at bounding box center [190, 300] width 32 height 19
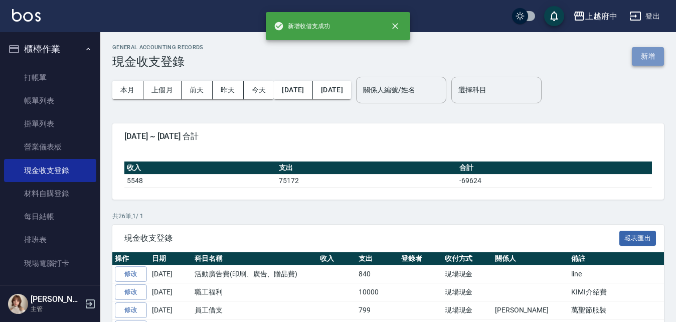
click at [642, 56] on button "新增" at bounding box center [647, 56] width 32 height 19
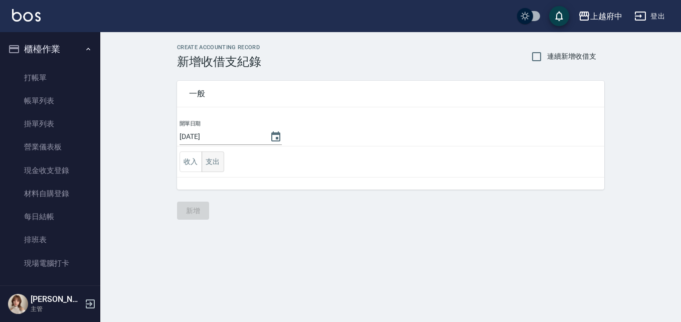
click at [210, 157] on button "支出" at bounding box center [212, 161] width 23 height 21
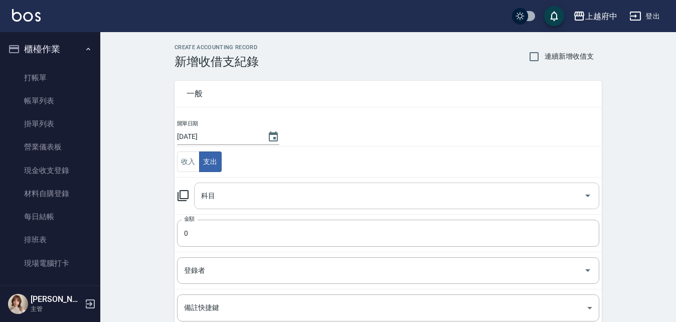
click at [336, 194] on input "科目" at bounding box center [388, 196] width 381 height 18
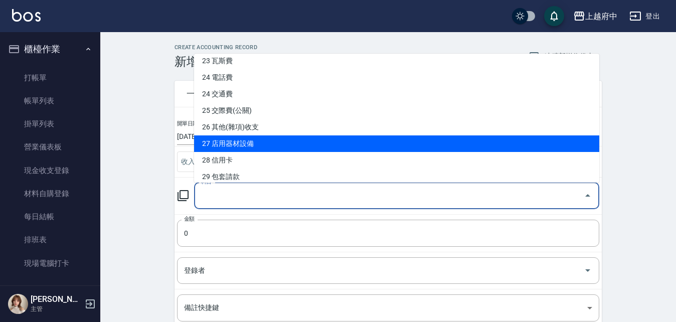
scroll to position [551, 0]
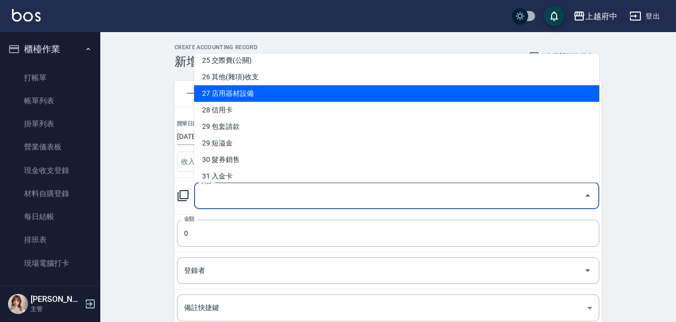
click at [276, 98] on li "27 店用器材設備" at bounding box center [396, 93] width 405 height 17
type input "27 店用器材設備"
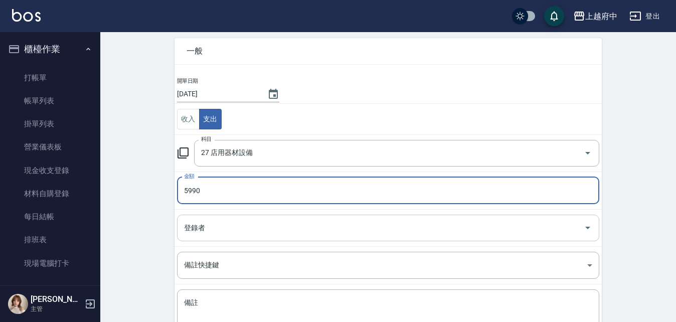
scroll to position [100, 0]
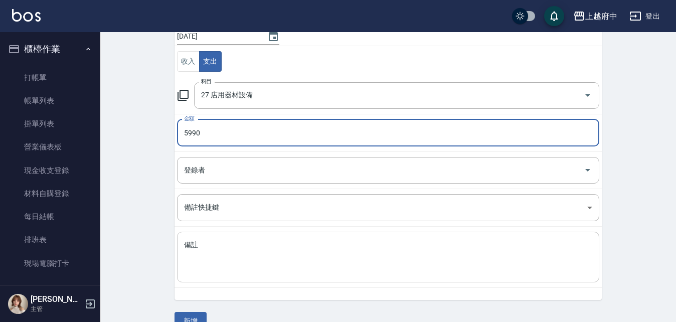
type input "5990"
click at [270, 245] on textarea "備註" at bounding box center [388, 257] width 408 height 34
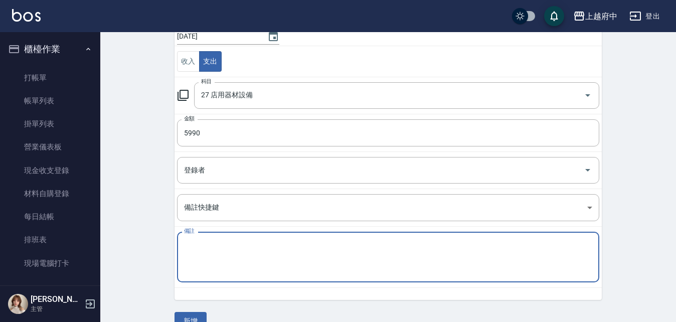
type textarea "S"
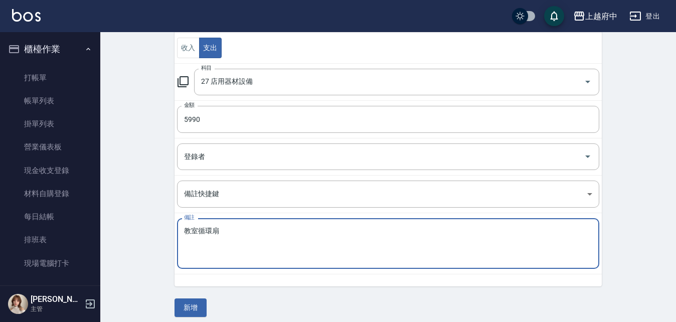
scroll to position [121, 0]
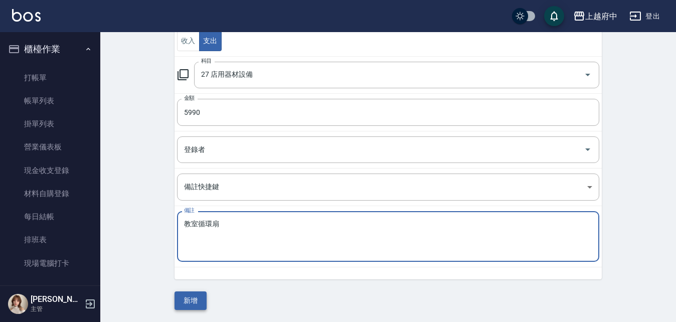
type textarea "教室循環扇"
click at [191, 300] on button "新增" at bounding box center [190, 300] width 32 height 19
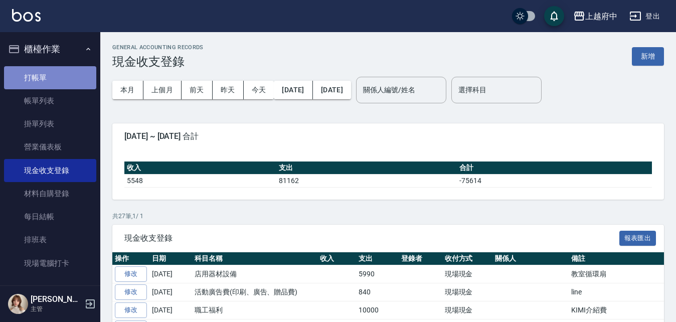
click at [82, 71] on link "打帳單" at bounding box center [50, 77] width 92 height 23
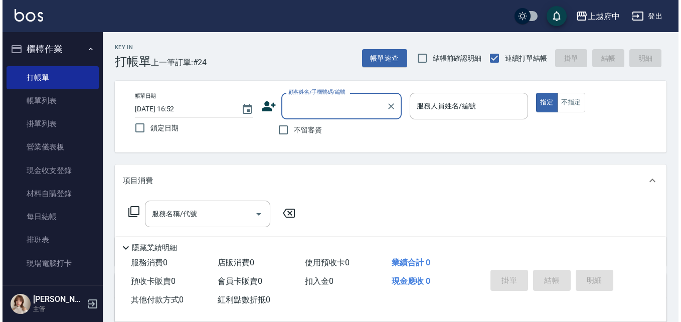
scroll to position [50, 0]
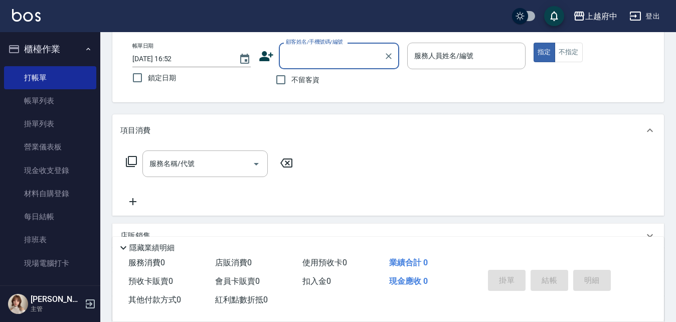
click at [265, 54] on icon at bounding box center [266, 56] width 14 height 10
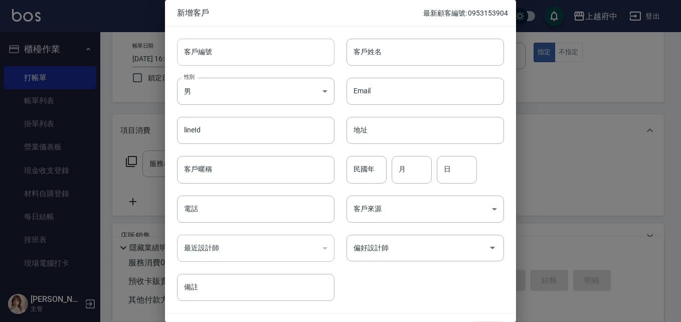
click at [249, 57] on input "客戶編號" at bounding box center [255, 52] width 157 height 27
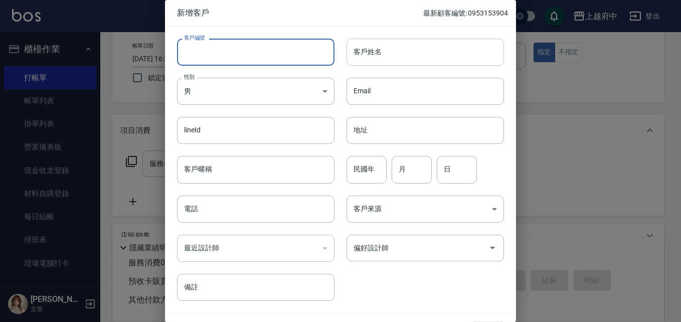
click at [377, 50] on input "客戶姓名" at bounding box center [424, 52] width 157 height 27
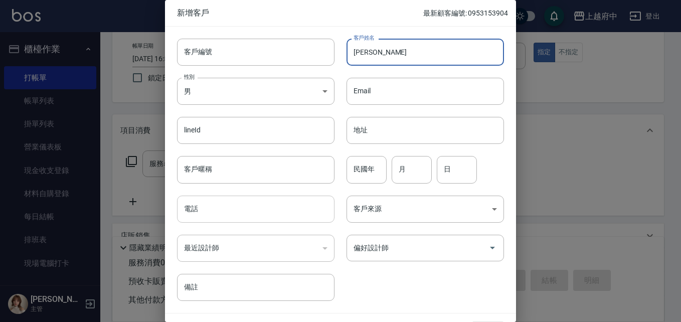
type input "陳聖凱"
click at [248, 202] on input "電話" at bounding box center [255, 208] width 157 height 27
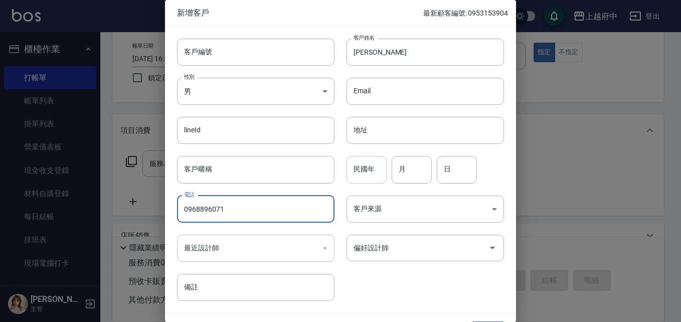
type input "0968896071"
click at [358, 171] on input "民國年" at bounding box center [366, 169] width 40 height 27
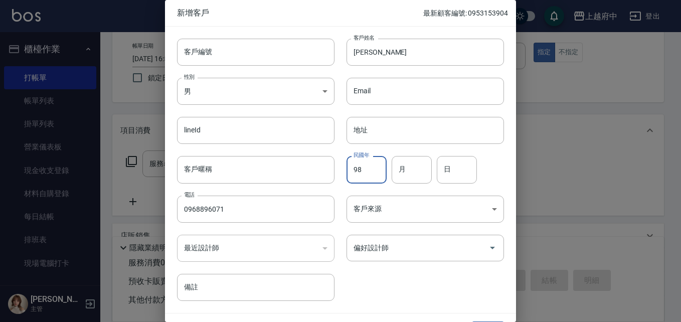
type input "98"
type input "05"
type input "11"
click at [373, 272] on div "客戶編號 客戶編號 客戶姓名 陳聖凱 客戶姓名 性別 男 MALE 性別 Email Email lineId lineId 地址 地址 客戶暱稱 客戶暱稱 …" at bounding box center [334, 164] width 339 height 274
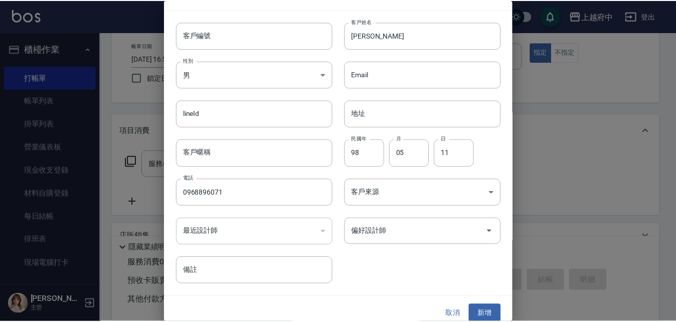
scroll to position [26, 0]
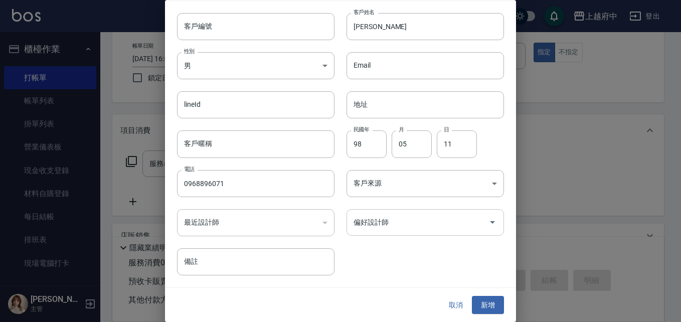
click at [437, 231] on input "偏好設計師" at bounding box center [417, 222] width 133 height 18
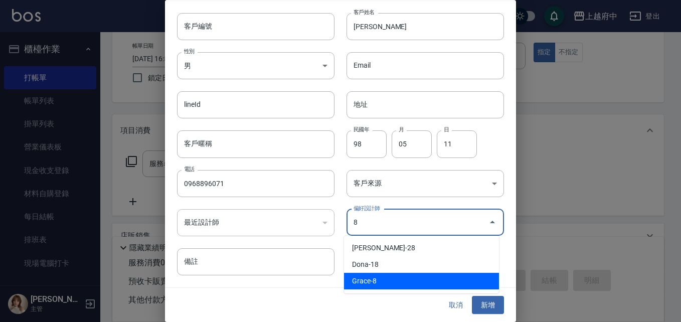
click at [382, 278] on li "Grace-8" at bounding box center [421, 281] width 155 height 17
type input "Grace"
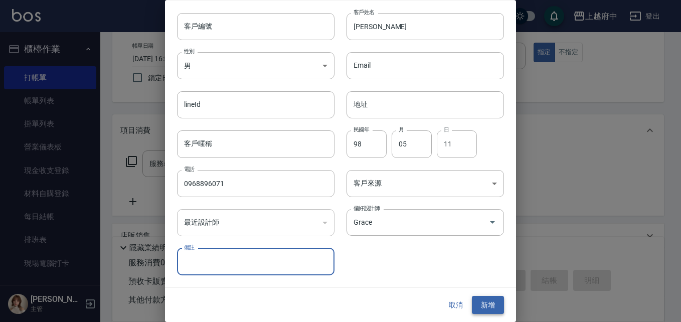
click at [480, 300] on button "新增" at bounding box center [488, 305] width 32 height 19
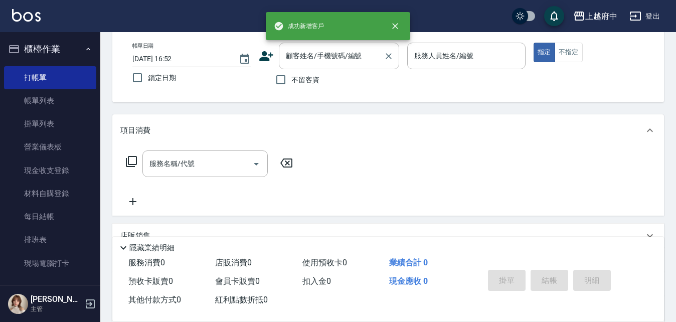
click at [341, 56] on input "顧客姓名/手機號碼/編號" at bounding box center [331, 56] width 96 height 18
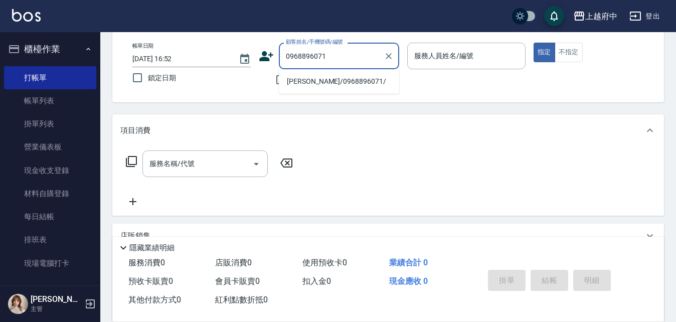
click at [347, 77] on li "陳聖凱/0968896071/" at bounding box center [339, 81] width 120 height 17
type input "陳聖凱/0968896071/"
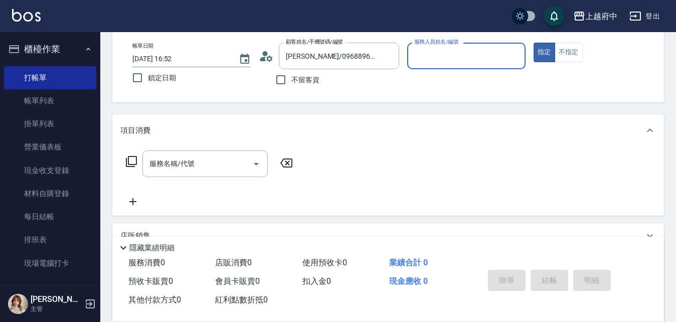
type input "Grace-8"
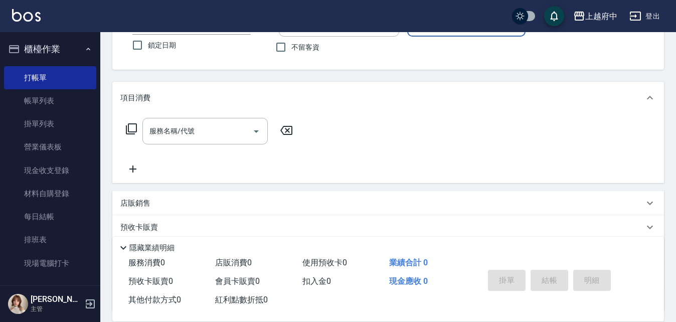
scroll to position [100, 0]
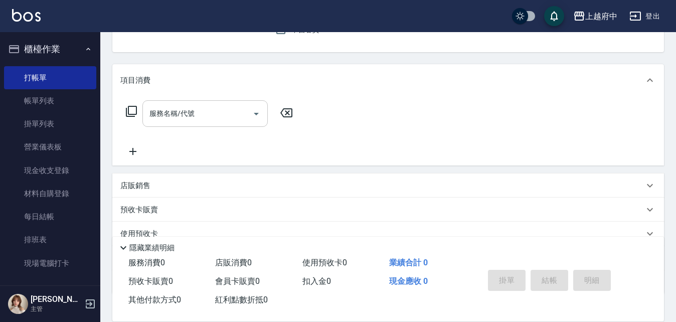
click at [216, 115] on input "服務名稱/代號" at bounding box center [197, 114] width 101 height 18
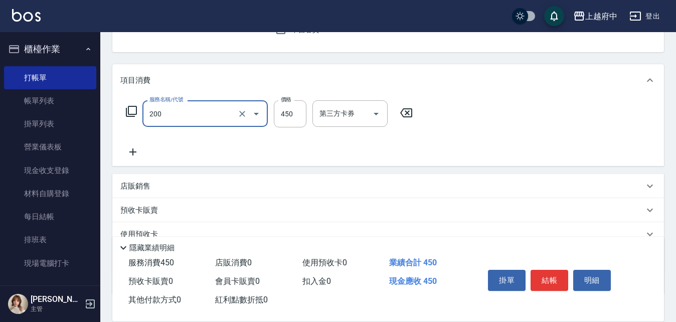
type input "有機洗髮(200)"
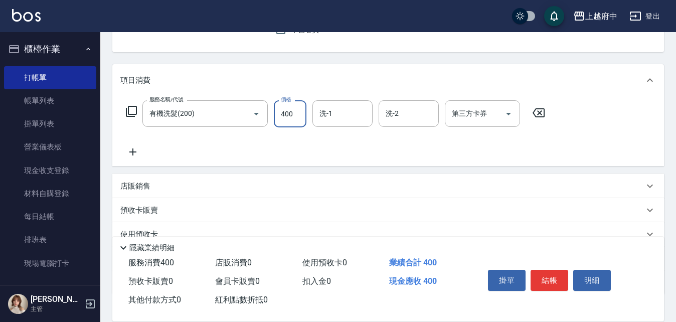
type input "400"
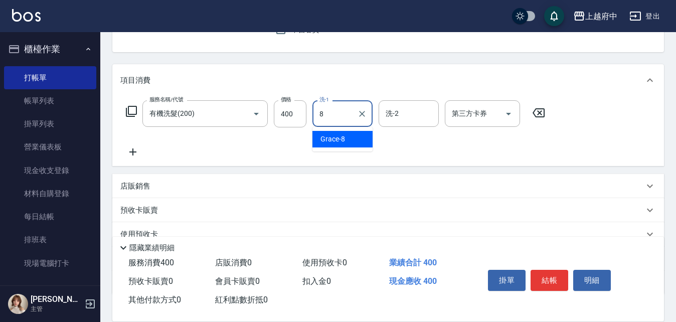
type input "Grace-8"
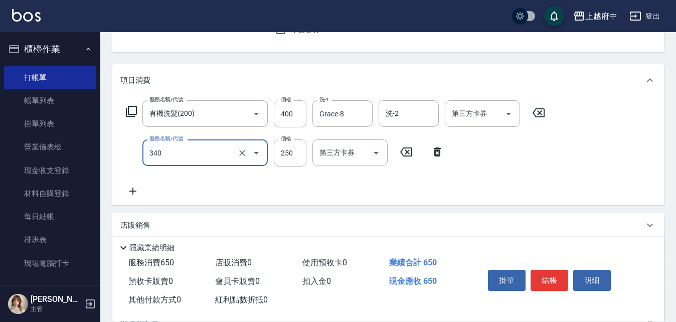
type input "剪髮(340)"
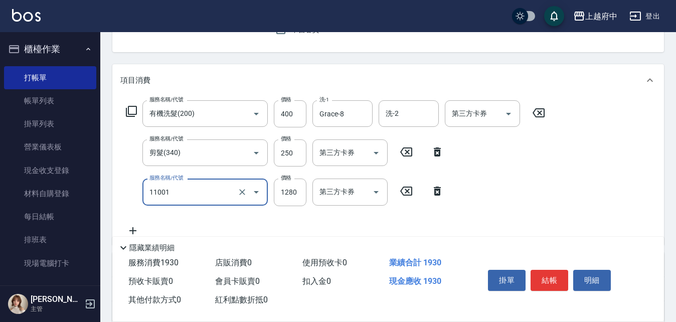
type input "燙髮S(11001)"
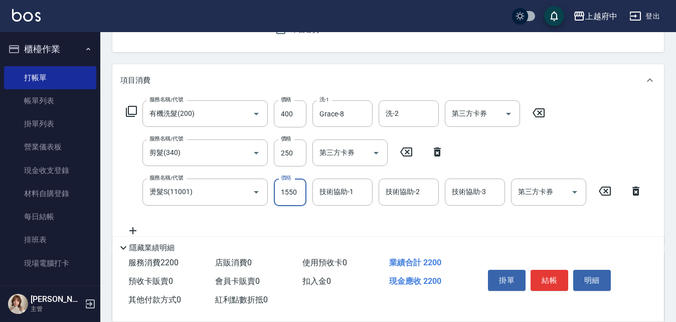
type input "1550"
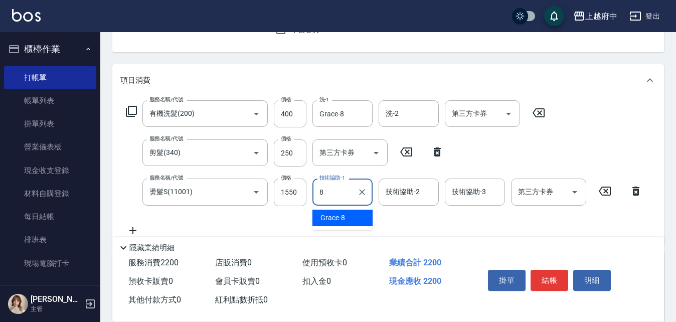
type input "Grace-8"
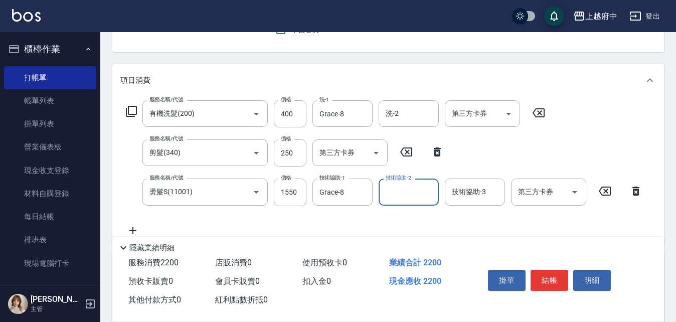
drag, startPoint x: 336, startPoint y: 221, endPoint x: 333, endPoint y: 226, distance: 5.8
click at [335, 221] on div "服務名稱/代號 有機洗髮(200) 服務名稱/代號 價格 400 價格 洗-1 Grace-8 洗-1 洗-2 洗-2 第三方卡券 第三方卡券 服務名稱/代號…" at bounding box center [384, 168] width 528 height 136
click at [546, 277] on button "結帳" at bounding box center [549, 280] width 38 height 21
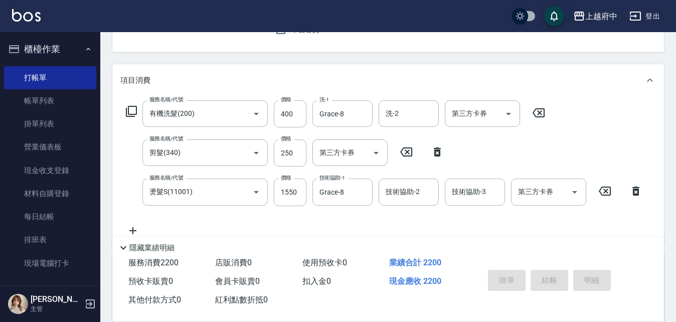
type input "2025/10/12 19:24"
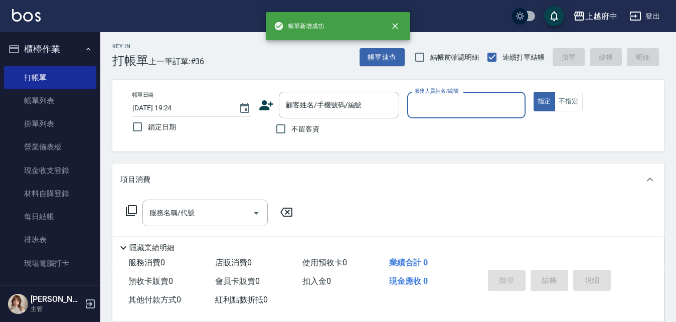
scroll to position [0, 0]
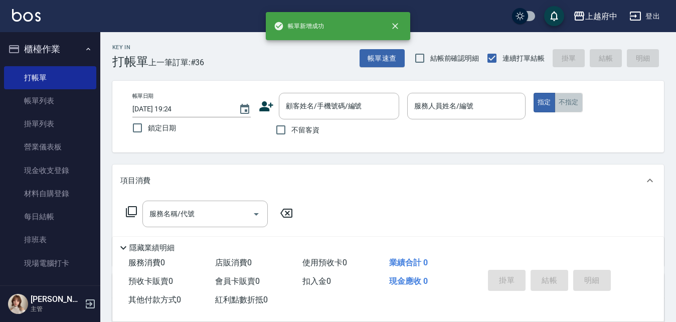
click at [569, 103] on button "不指定" at bounding box center [568, 103] width 28 height 20
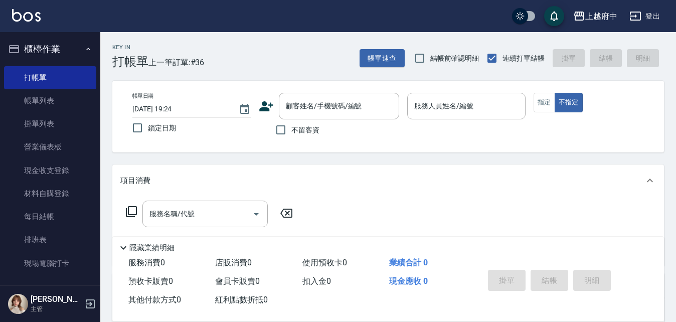
click at [314, 125] on span "不留客資" at bounding box center [305, 130] width 28 height 11
click at [291, 125] on input "不留客資" at bounding box center [280, 129] width 21 height 21
checkbox input "true"
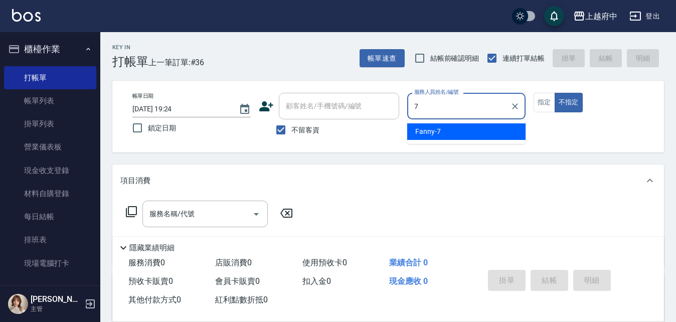
click at [431, 132] on span "Fanny -7" at bounding box center [428, 131] width 26 height 11
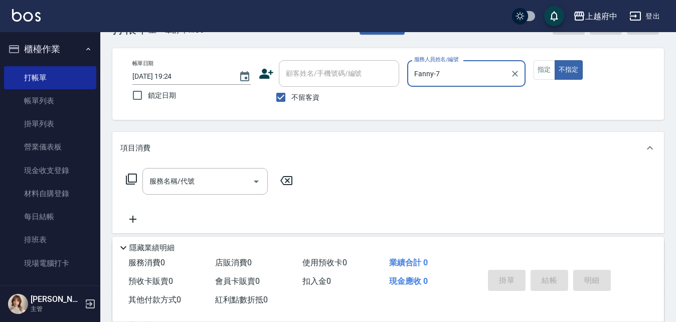
scroll to position [50, 0]
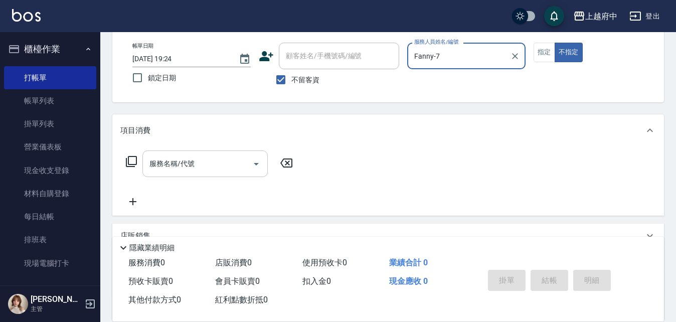
type input "Fanny-7"
click at [212, 160] on input "服務名稱/代號" at bounding box center [197, 164] width 101 height 18
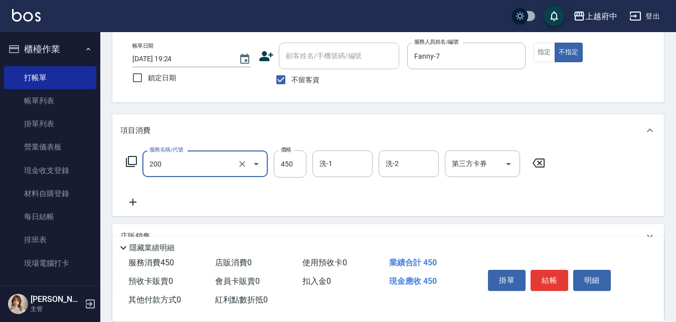
type input "有機洗髮(200)"
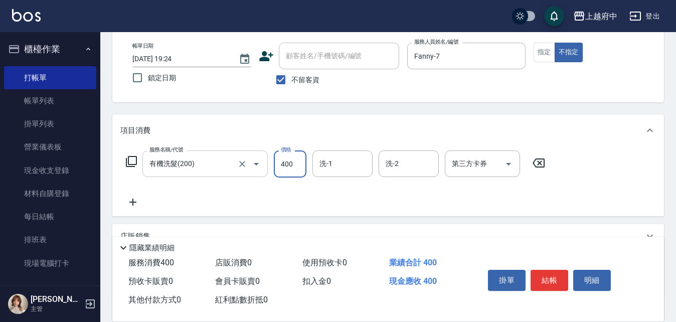
type input "400"
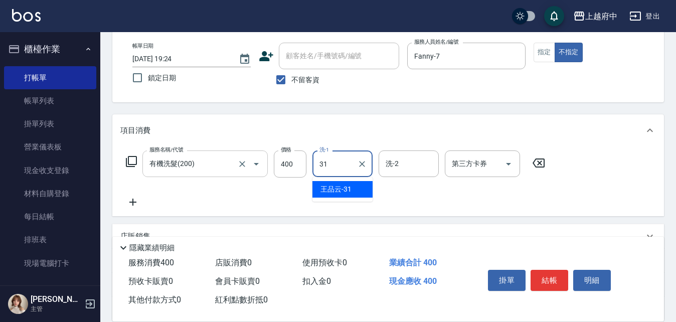
type input "[PERSON_NAME]-31"
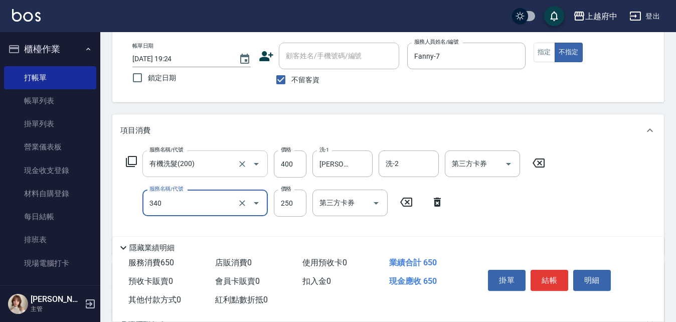
type input "剪髮(340)"
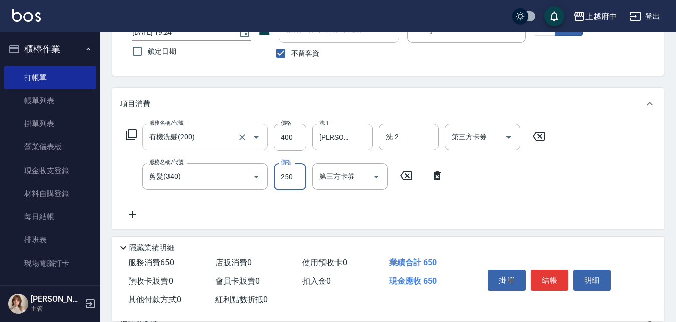
scroll to position [100, 0]
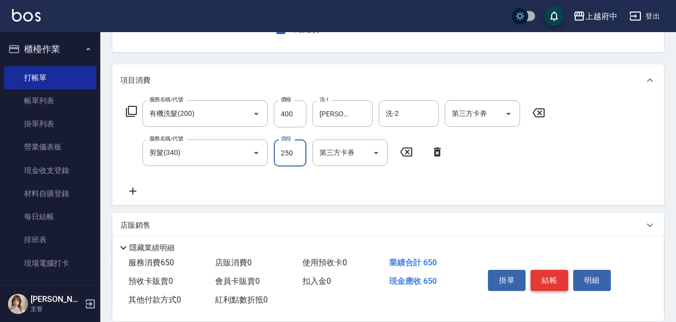
click at [540, 281] on button "結帳" at bounding box center [549, 280] width 38 height 21
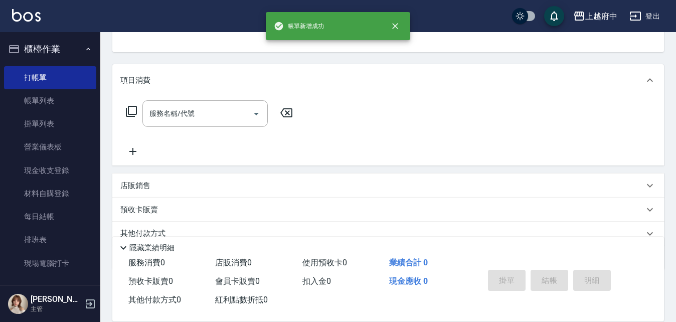
scroll to position [97, 0]
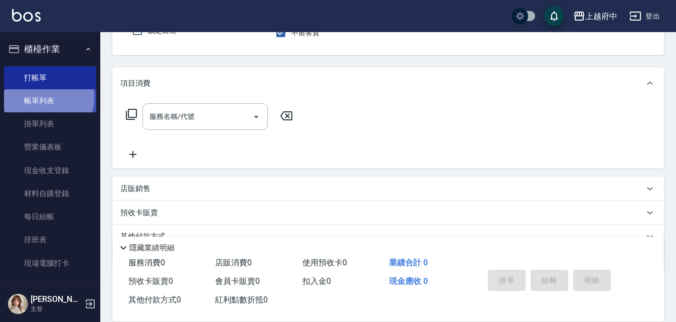
click at [47, 98] on link "帳單列表" at bounding box center [50, 100] width 92 height 23
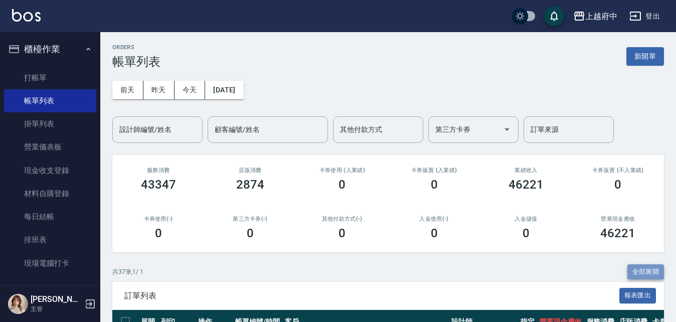
click at [644, 272] on button "全部展開" at bounding box center [645, 272] width 37 height 16
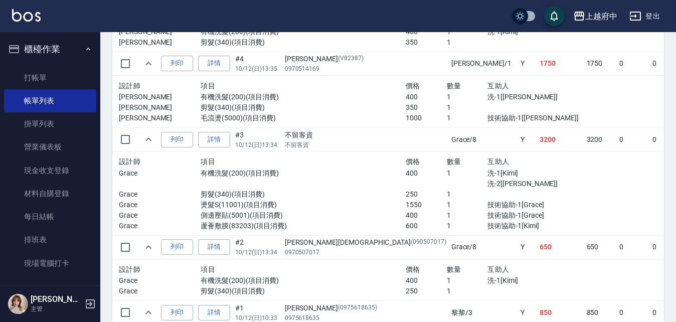
scroll to position [2606, 0]
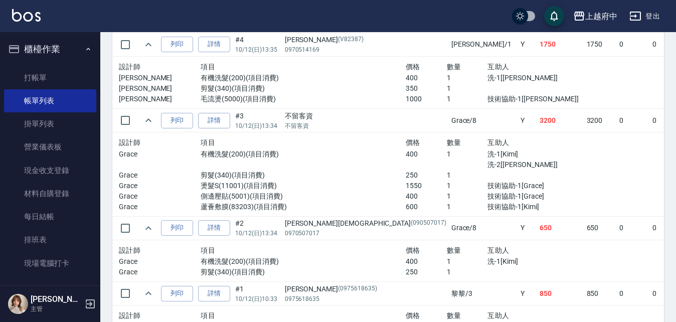
click at [57, 45] on button "櫃檯作業" at bounding box center [50, 49] width 92 height 26
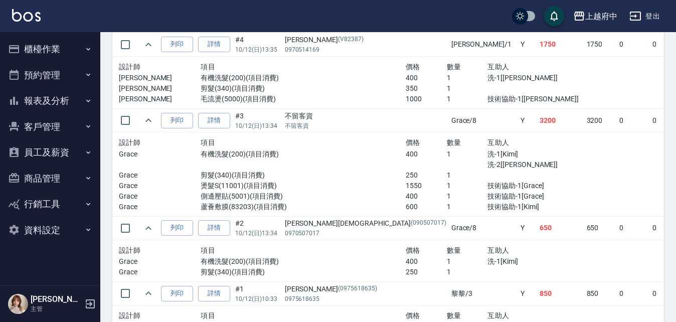
click at [44, 98] on button "報表及分析" at bounding box center [50, 101] width 92 height 26
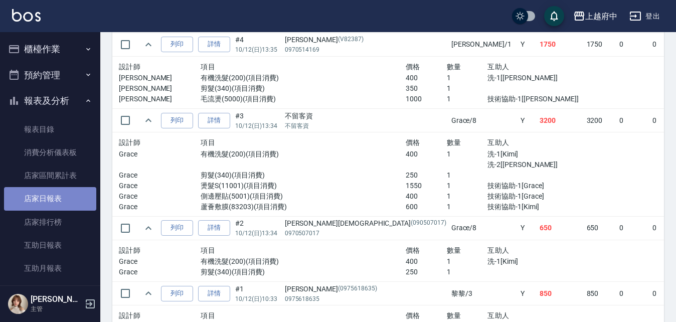
click at [53, 193] on link "店家日報表" at bounding box center [50, 198] width 92 height 23
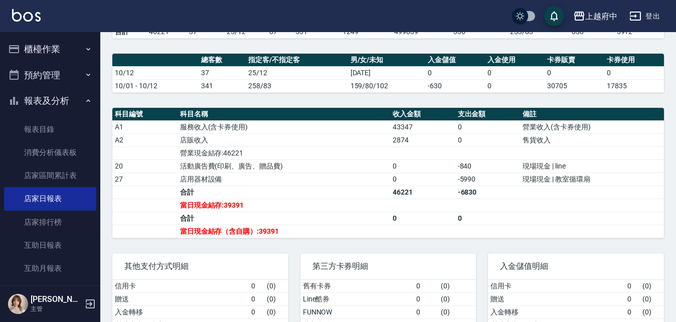
scroll to position [348, 0]
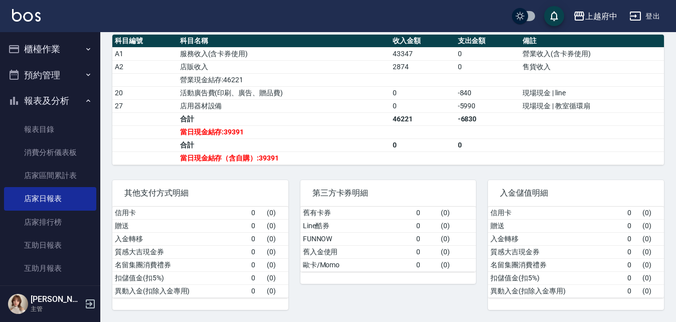
click at [48, 104] on button "報表及分析" at bounding box center [50, 101] width 92 height 26
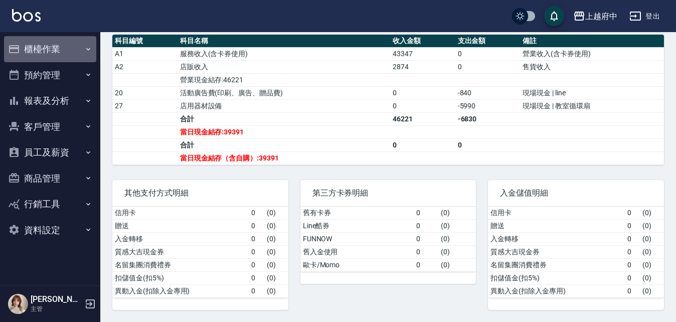
click at [53, 58] on button "櫃檯作業" at bounding box center [50, 49] width 92 height 26
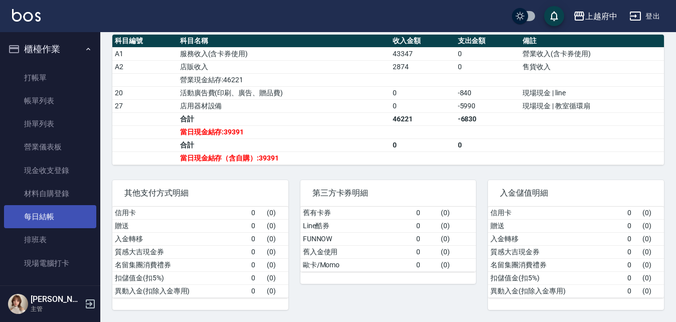
click at [73, 208] on link "每日結帳" at bounding box center [50, 216] width 92 height 23
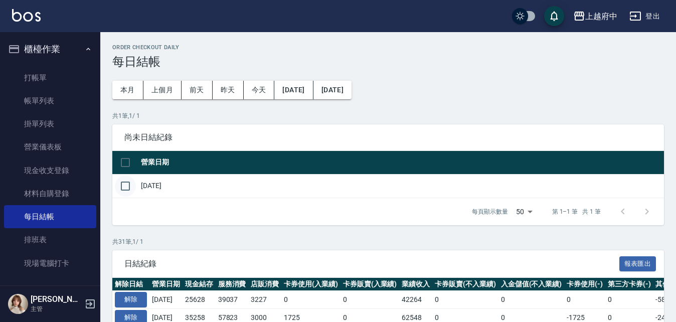
click at [124, 185] on input "checkbox" at bounding box center [125, 185] width 21 height 21
checkbox input "true"
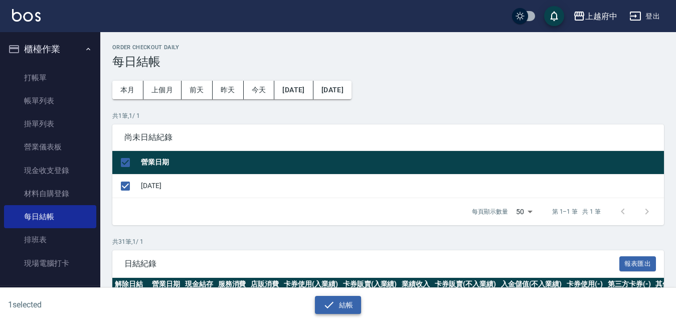
click at [355, 302] on button "結帳" at bounding box center [338, 305] width 47 height 19
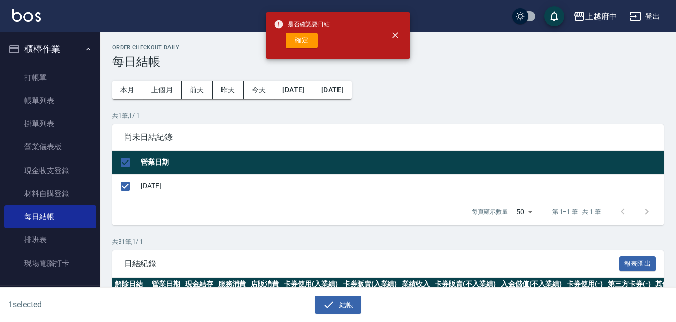
click at [306, 39] on button "確定" at bounding box center [302, 41] width 32 height 16
checkbox input "false"
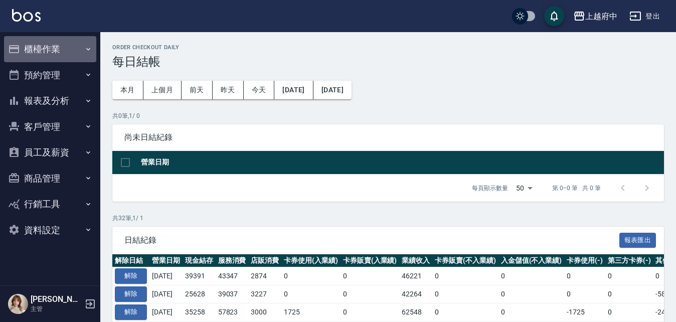
click at [70, 51] on button "櫃檯作業" at bounding box center [50, 49] width 92 height 26
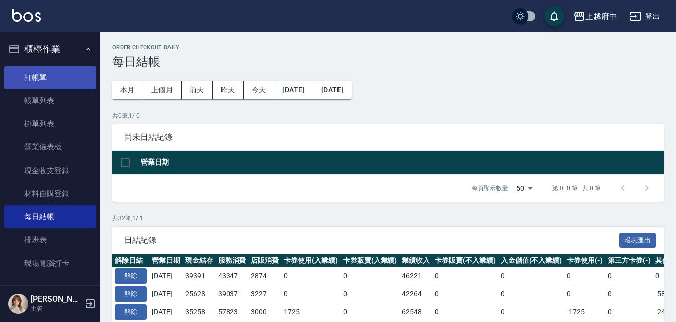
click at [50, 78] on link "打帳單" at bounding box center [50, 77] width 92 height 23
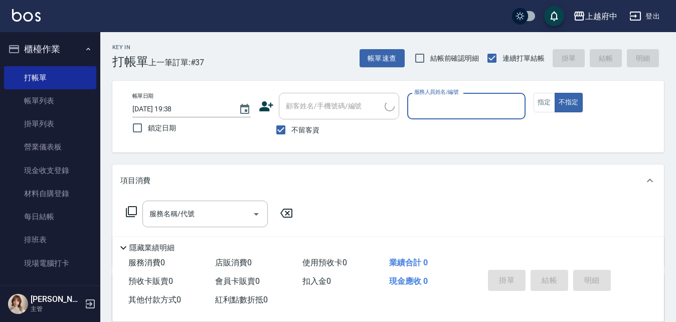
click at [53, 54] on button "櫃檯作業" at bounding box center [50, 49] width 92 height 26
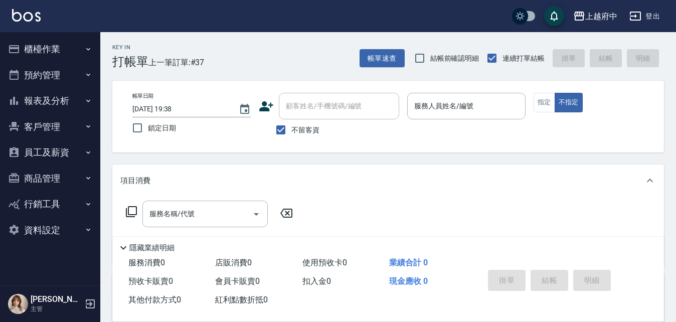
click at [44, 101] on button "報表及分析" at bounding box center [50, 101] width 92 height 26
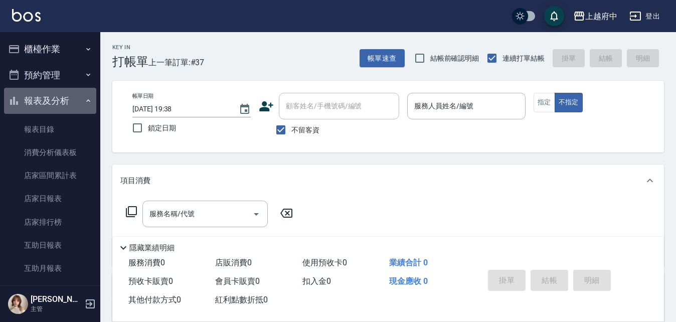
click at [57, 104] on button "報表及分析" at bounding box center [50, 101] width 92 height 26
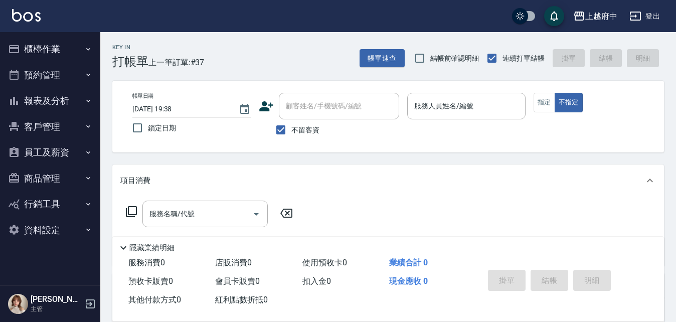
click at [53, 100] on button "報表及分析" at bounding box center [50, 101] width 92 height 26
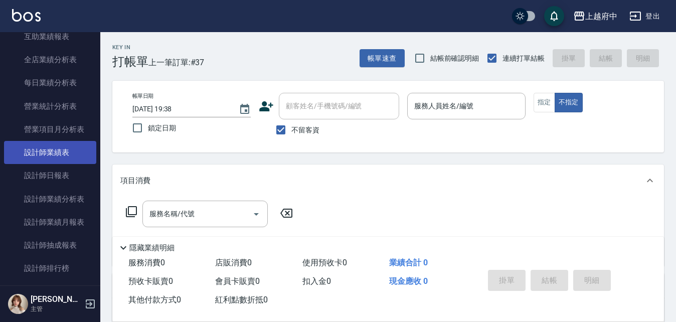
scroll to position [301, 0]
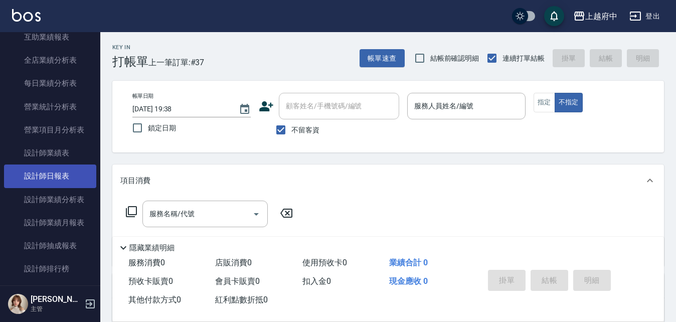
click at [58, 167] on link "設計師日報表" at bounding box center [50, 175] width 92 height 23
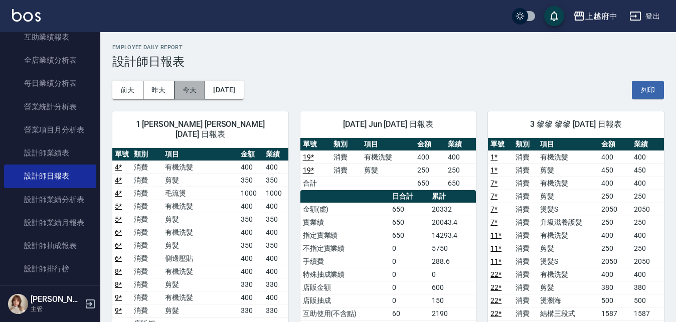
click at [193, 91] on button "今天" at bounding box center [189, 90] width 31 height 19
click at [652, 92] on button "列印" at bounding box center [647, 90] width 32 height 19
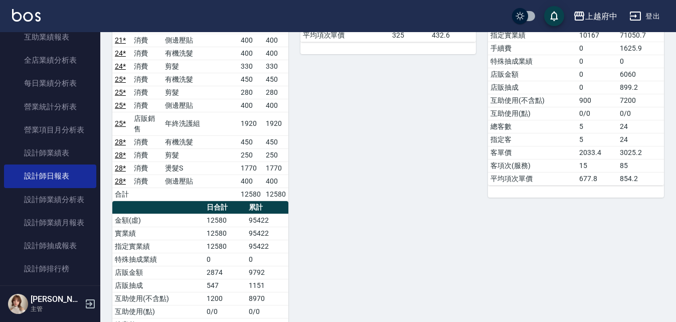
scroll to position [401, 0]
